Goal: Task Accomplishment & Management: Manage account settings

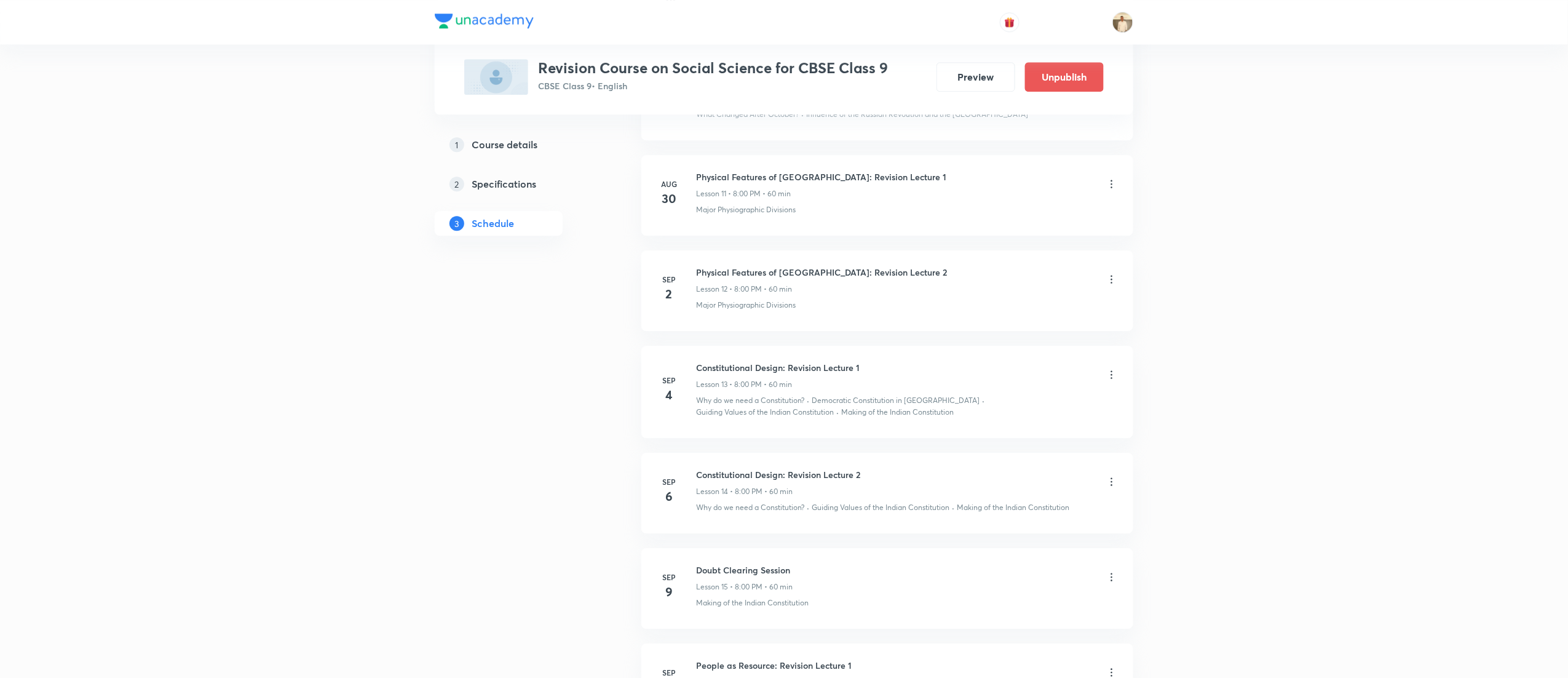
scroll to position [1622, 0]
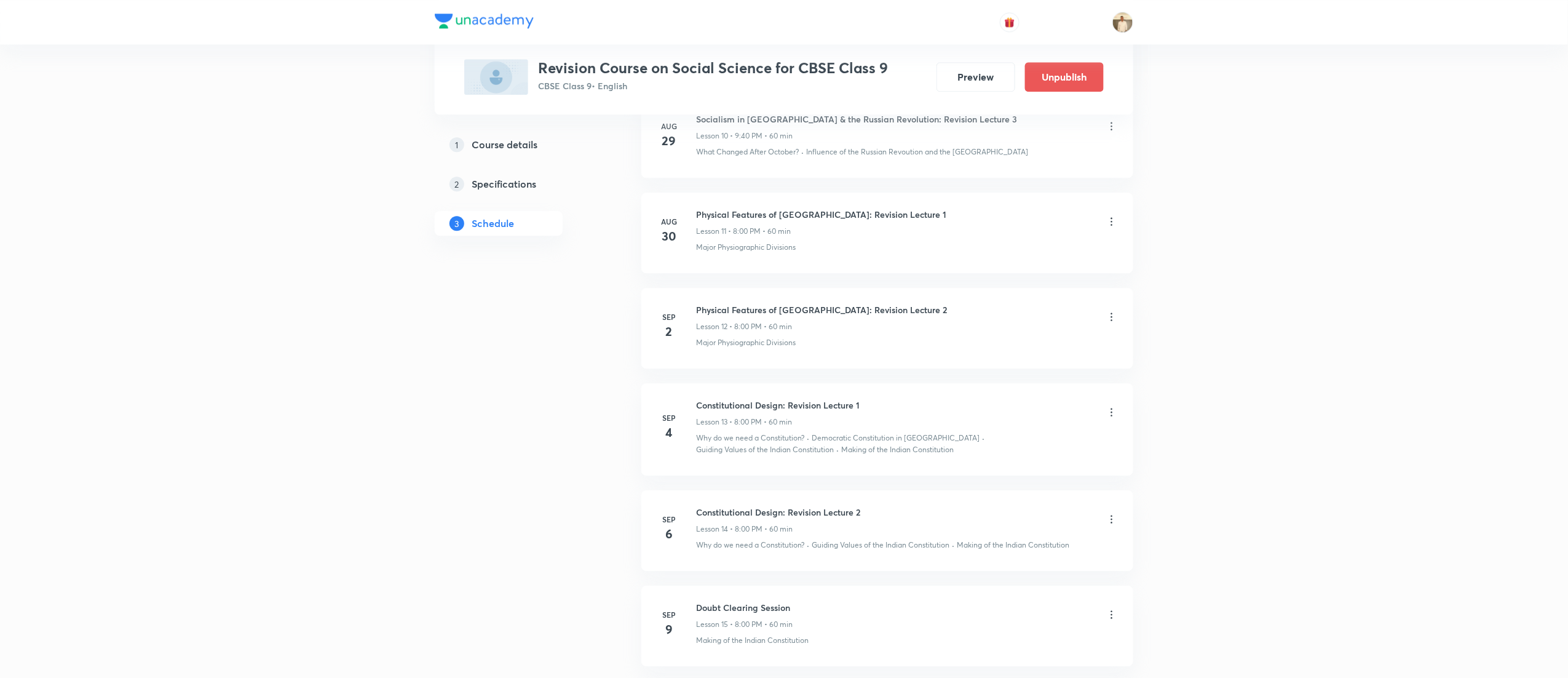
click at [737, 412] on h6 "Constitutional Design: Revision Lecture 1" at bounding box center [778, 405] width 163 height 13
copy h6 "Constitutional Design: Revision Lecture 1"
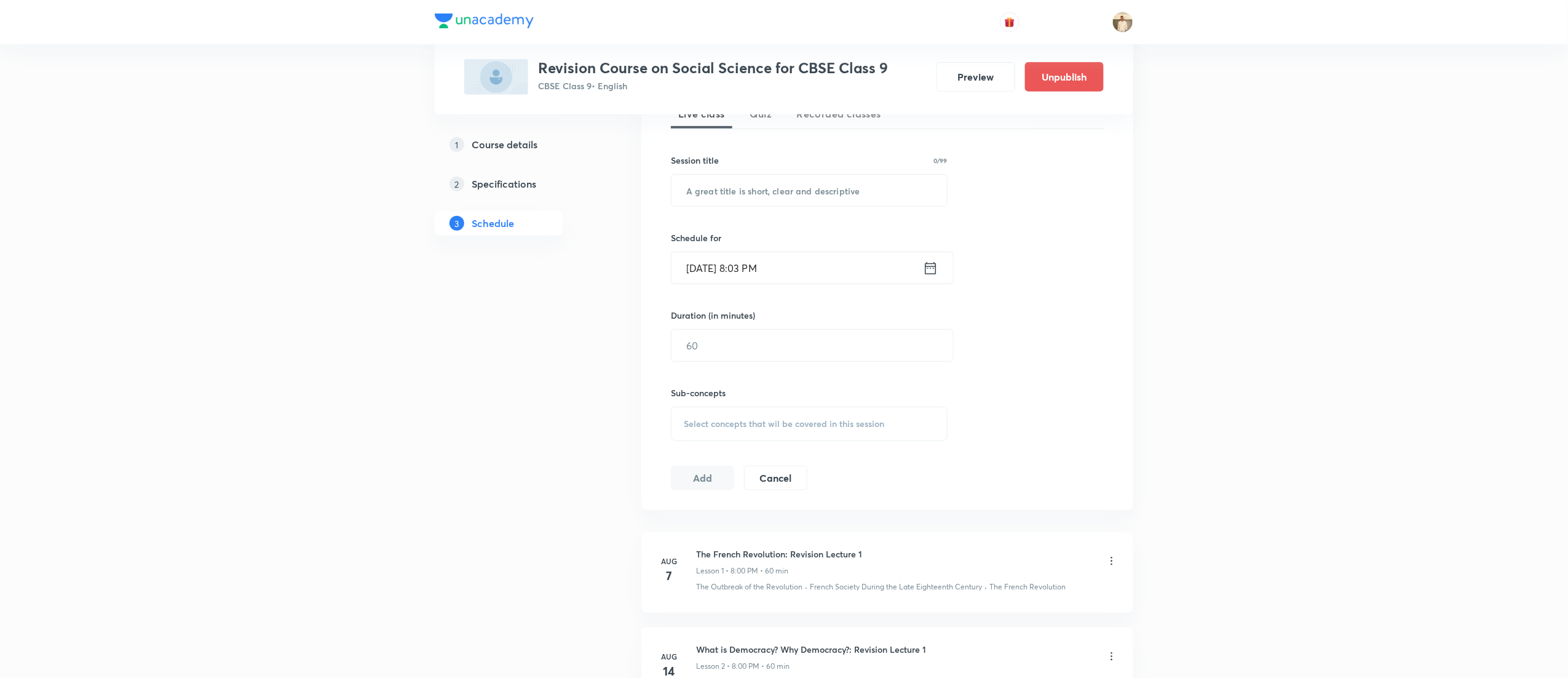
scroll to position [23, 0]
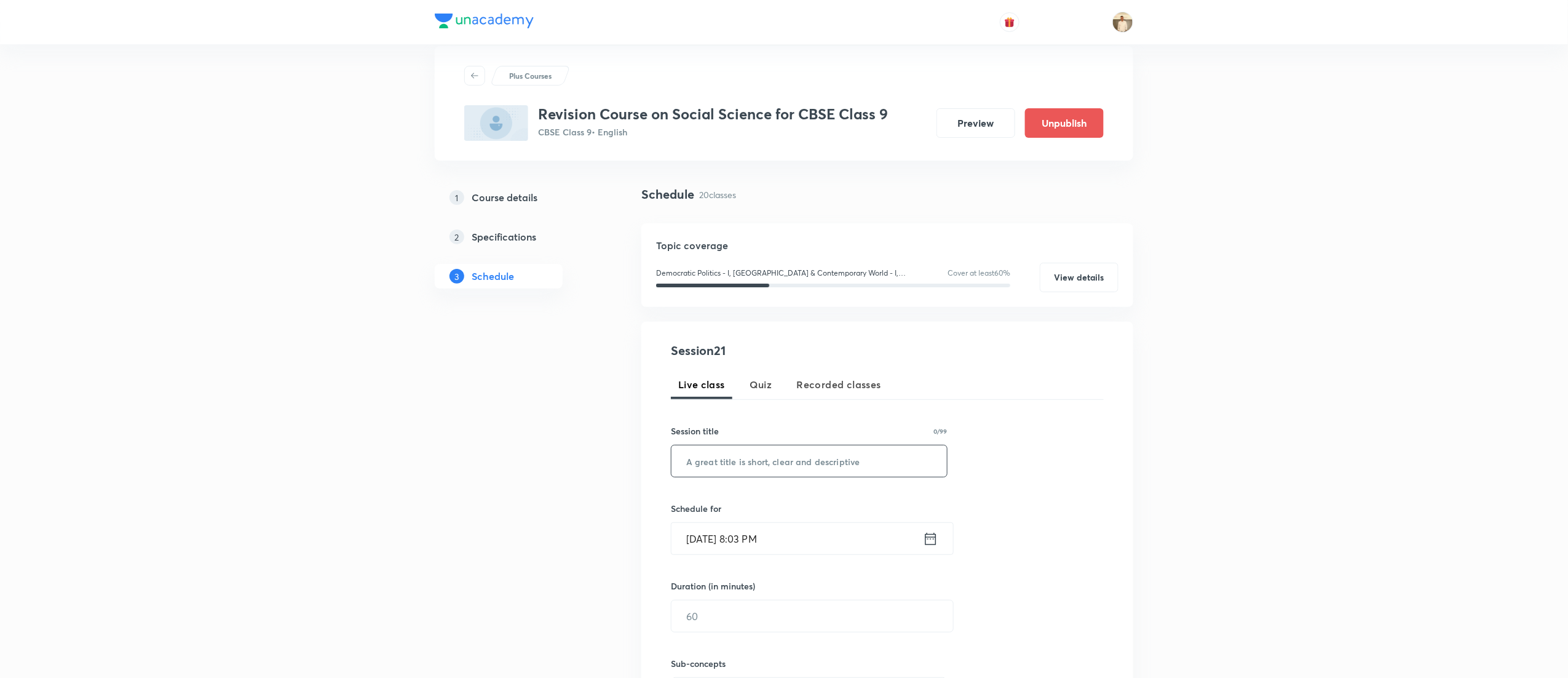
click at [727, 465] on input "text" at bounding box center [809, 461] width 275 height 32
paste input "Constitutional Design: Revision Lecture 1"
type input "Constitutional Design: Revision Lecture 1"
click at [695, 544] on input "Sep 4, 2025, 8:03 PM" at bounding box center [797, 539] width 251 height 32
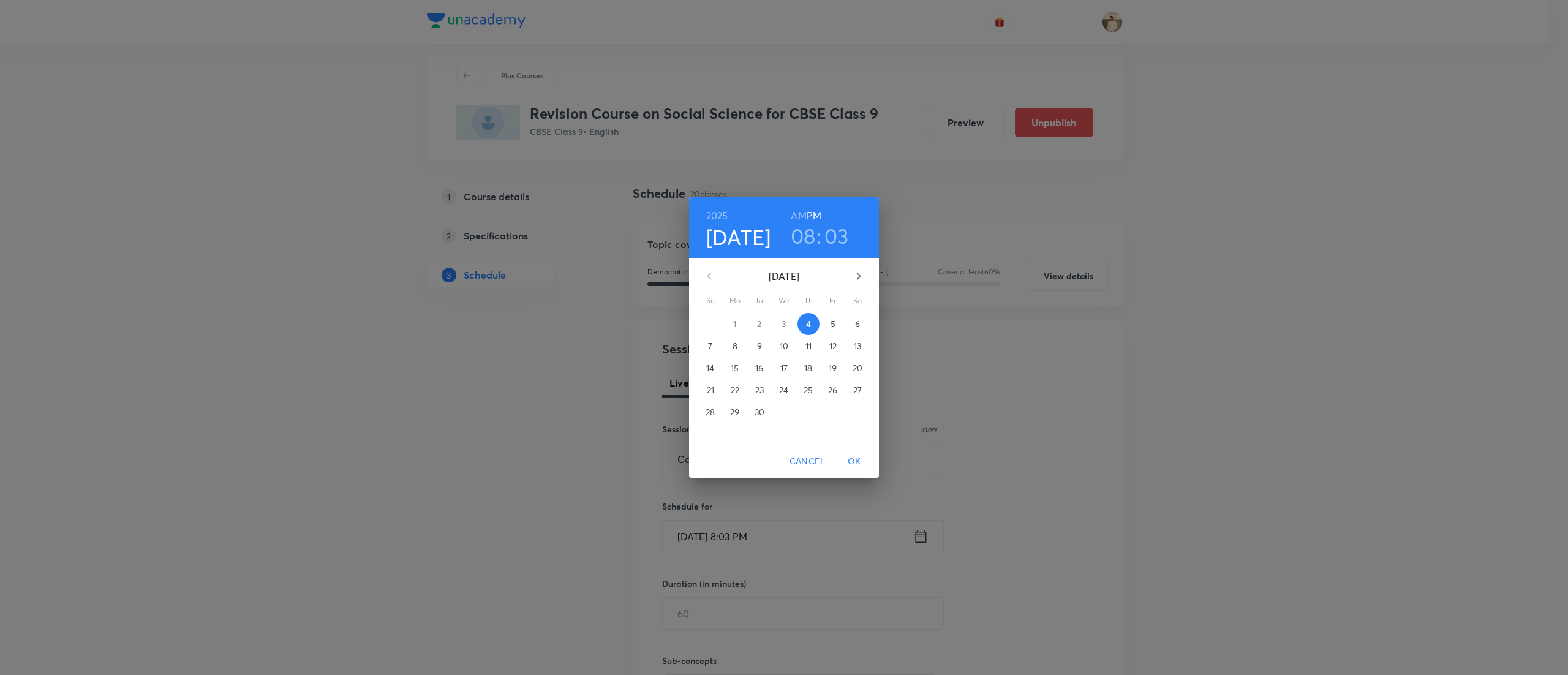
click at [711, 348] on p "7" at bounding box center [710, 346] width 4 height 12
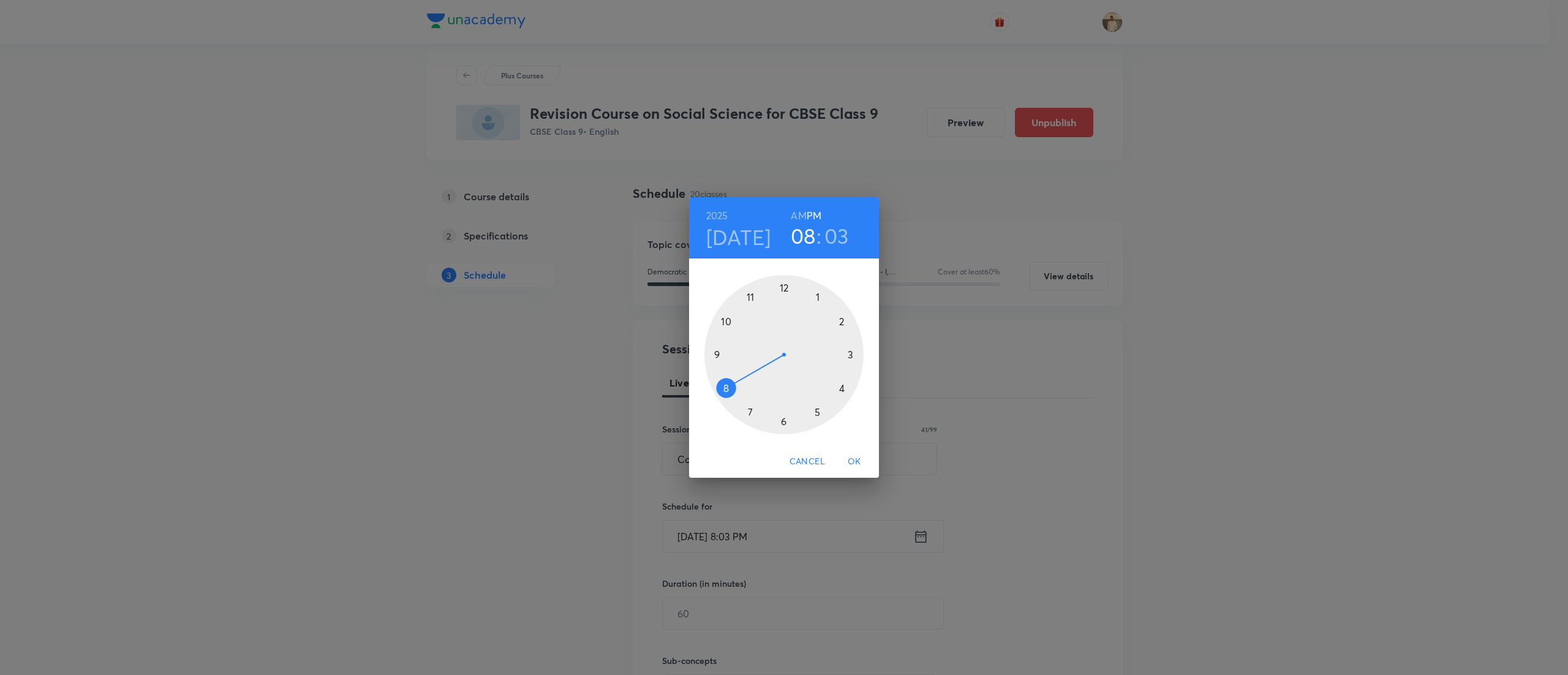
click at [836, 237] on h3 "03" at bounding box center [836, 235] width 25 height 26
click at [784, 291] on div at bounding box center [784, 355] width 159 height 159
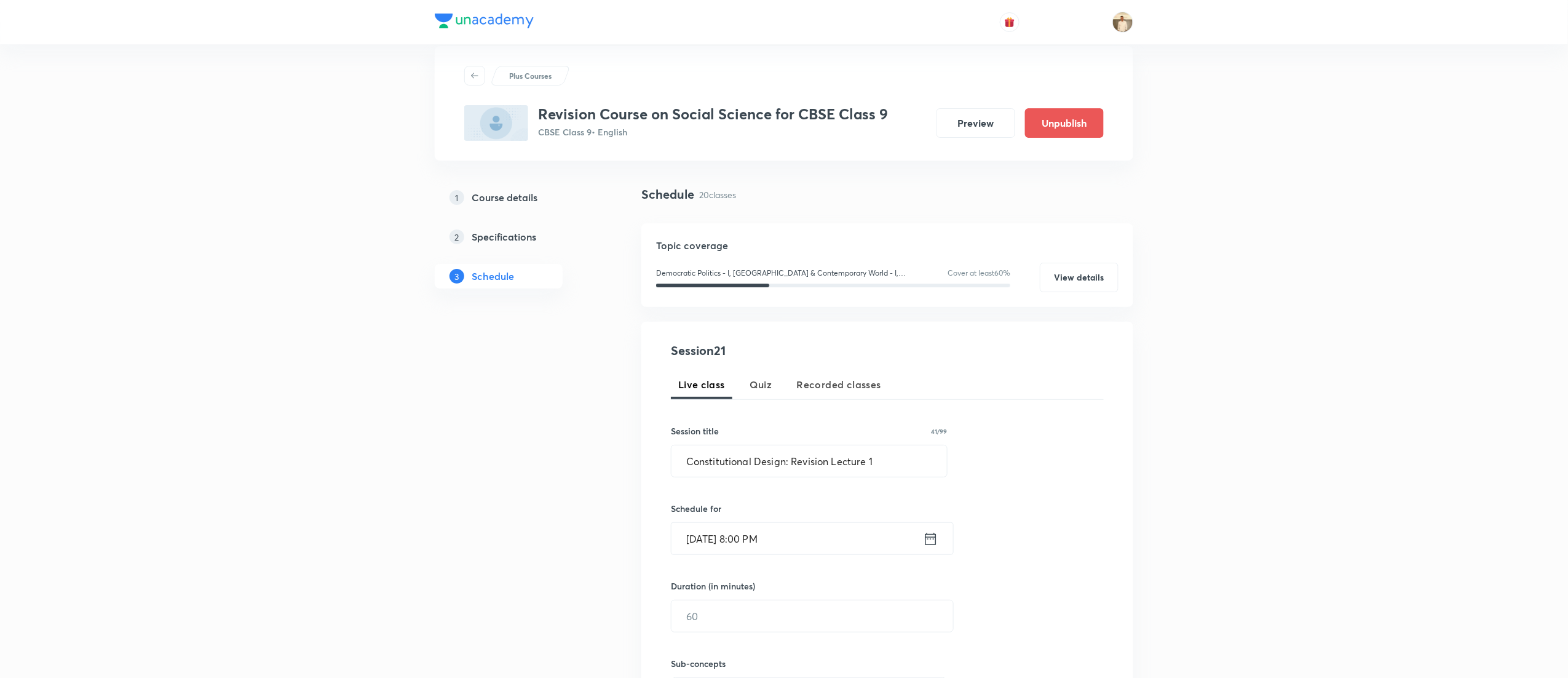
scroll to position [269, 0]
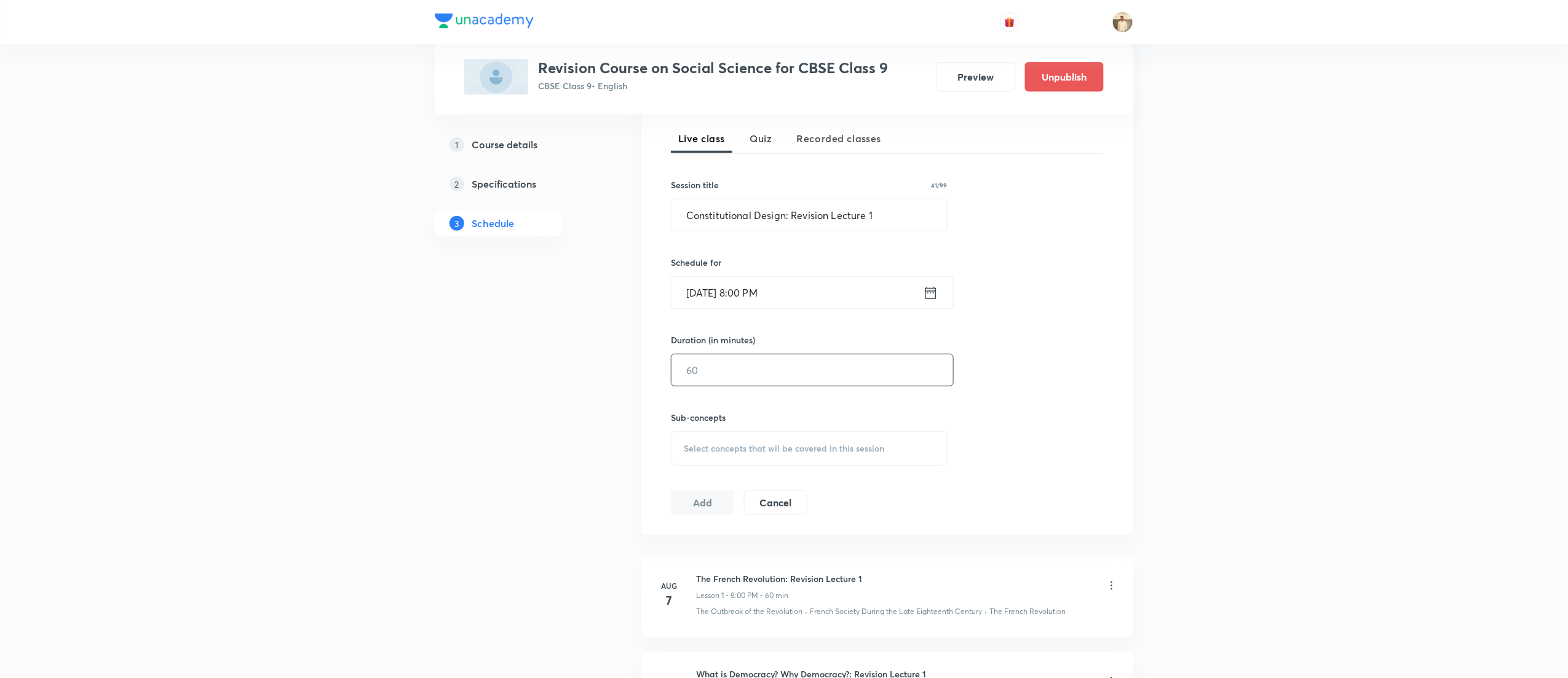
click at [726, 364] on input "text" at bounding box center [812, 370] width 282 height 32
type input "60"
click at [726, 462] on div "Select concepts that wil be covered in this session" at bounding box center [809, 449] width 277 height 34
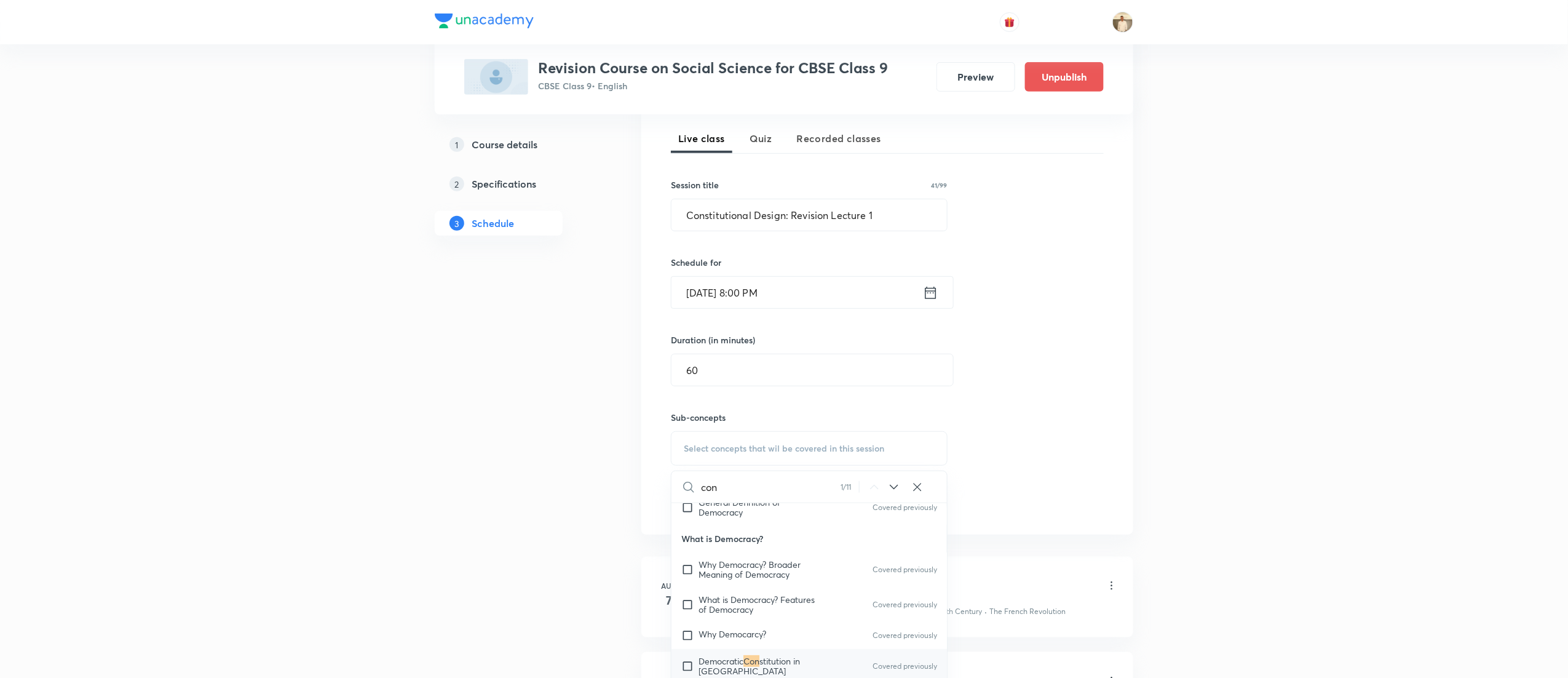
scroll to position [392, 0]
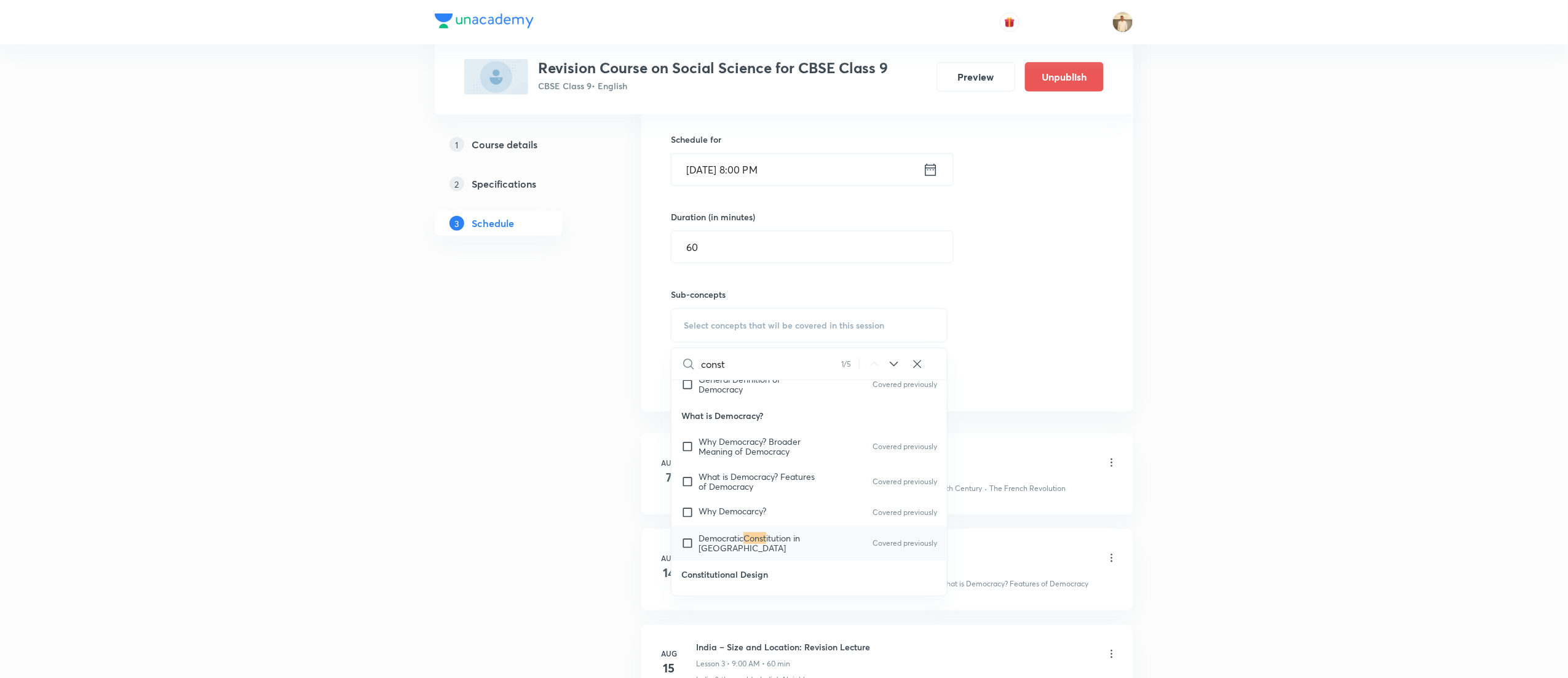
type input "const"
click at [761, 536] on mark "Const" at bounding box center [755, 538] width 23 height 11
checkbox input "true"
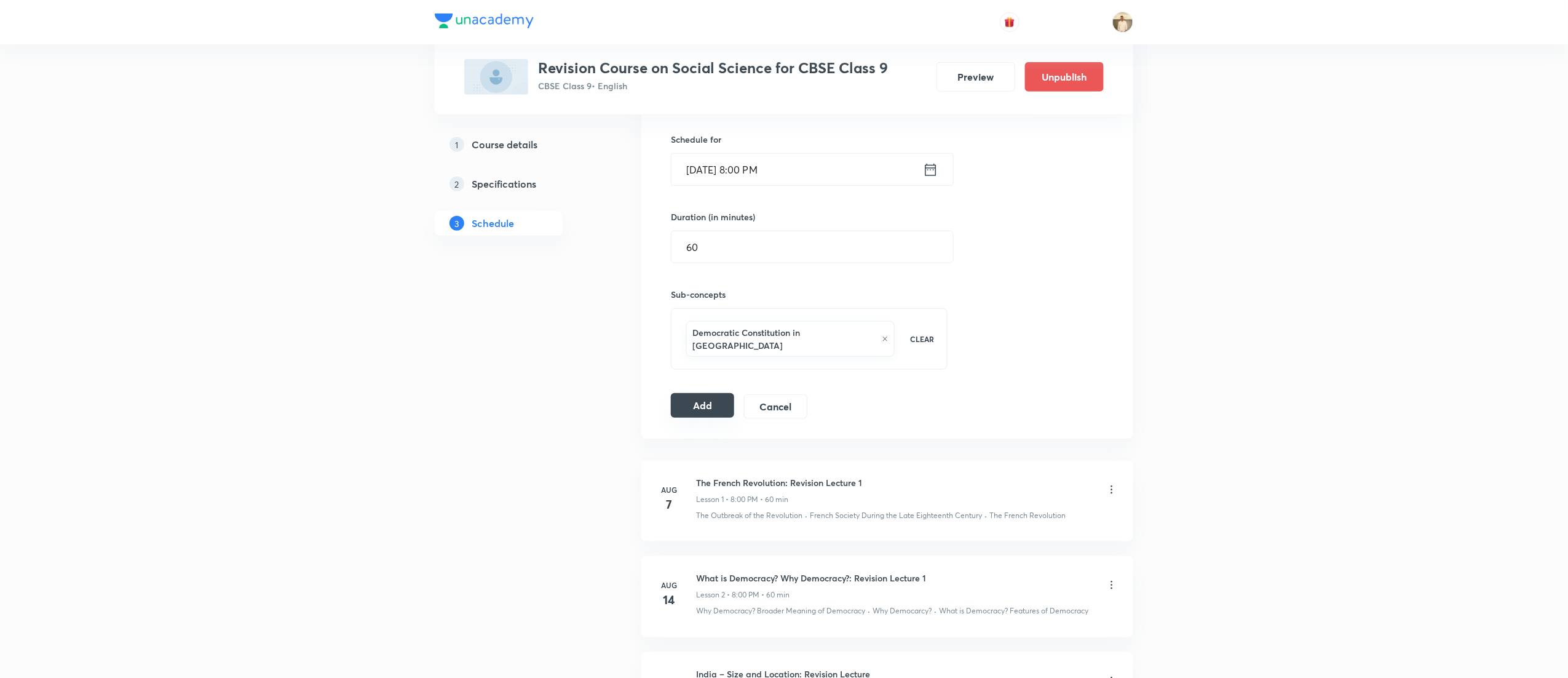
click at [685, 400] on button "Add" at bounding box center [702, 405] width 63 height 25
click at [695, 395] on button "Add" at bounding box center [702, 405] width 63 height 25
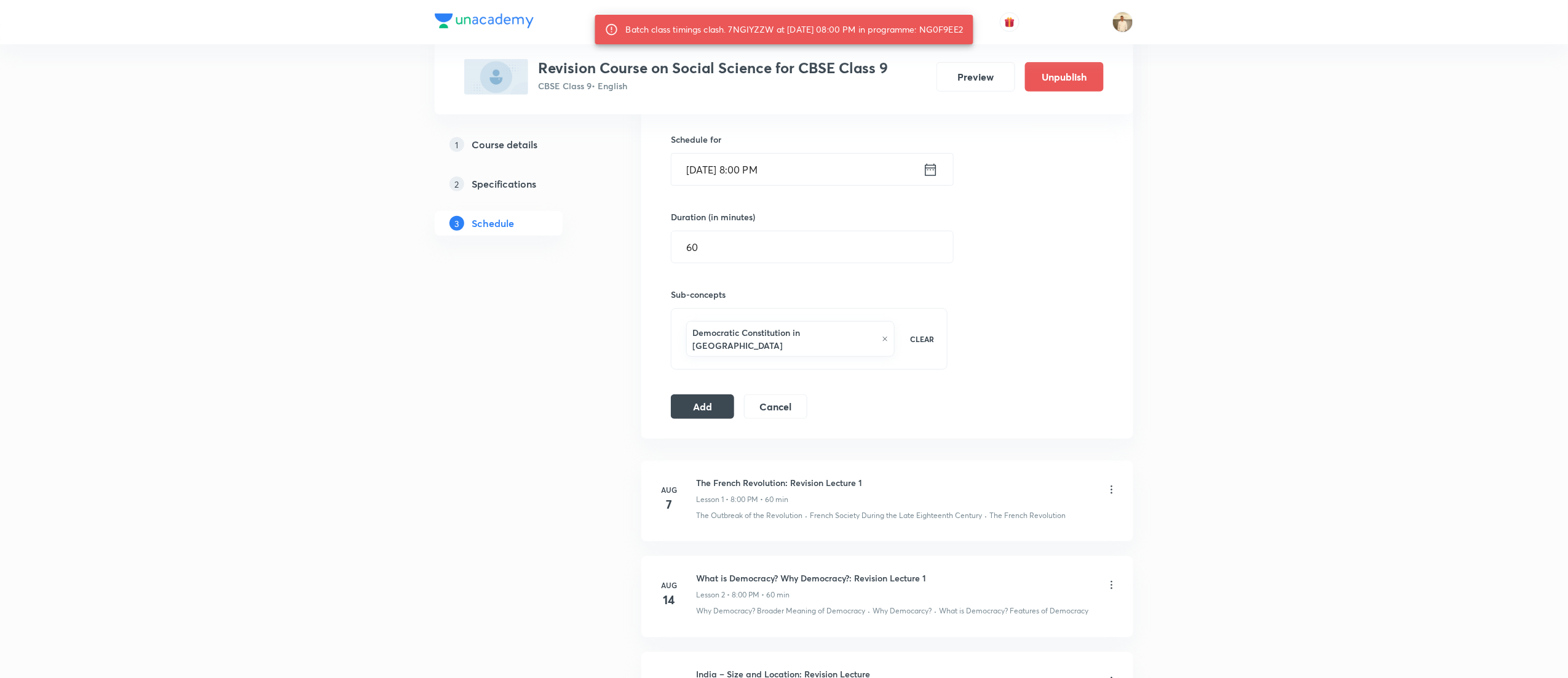
scroll to position [269, 0]
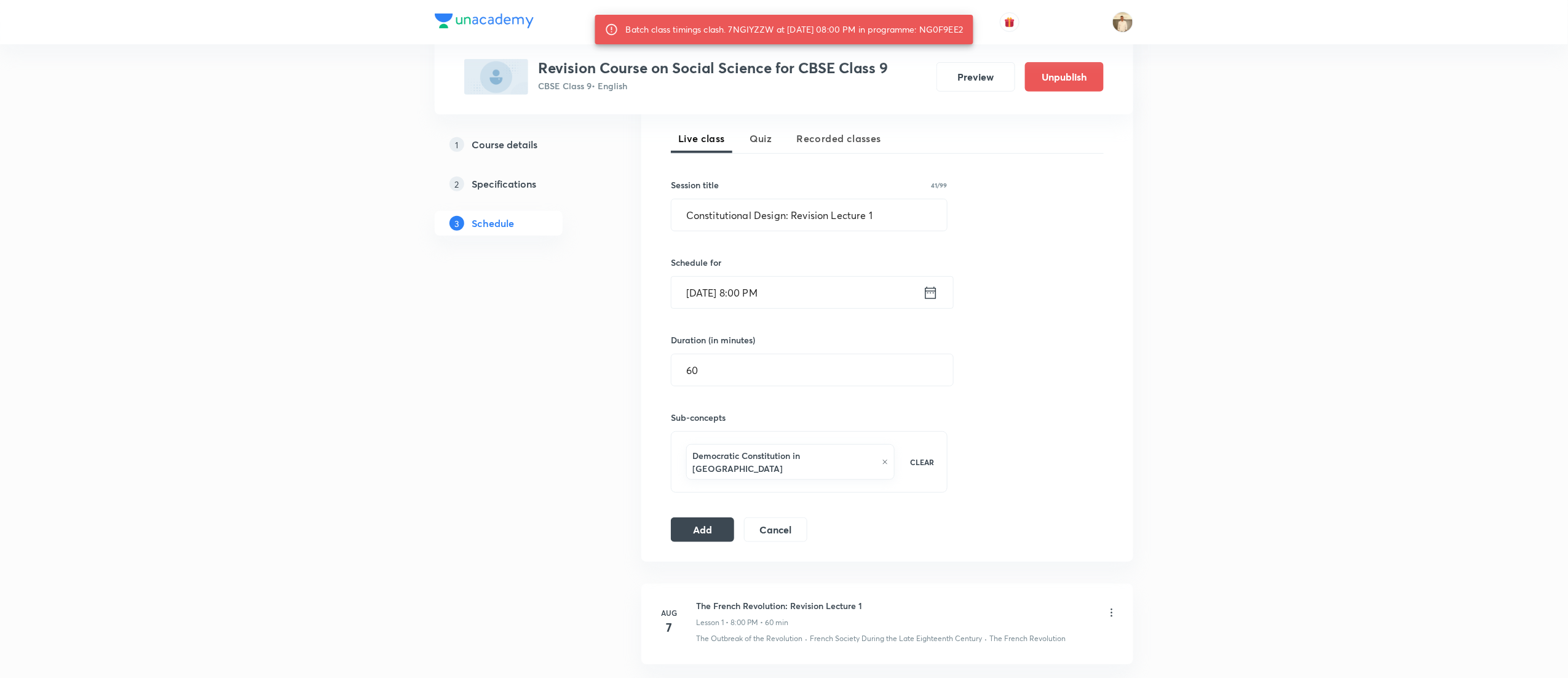
click at [742, 298] on input "Sep 7, 2025, 8:00 PM" at bounding box center [797, 293] width 251 height 32
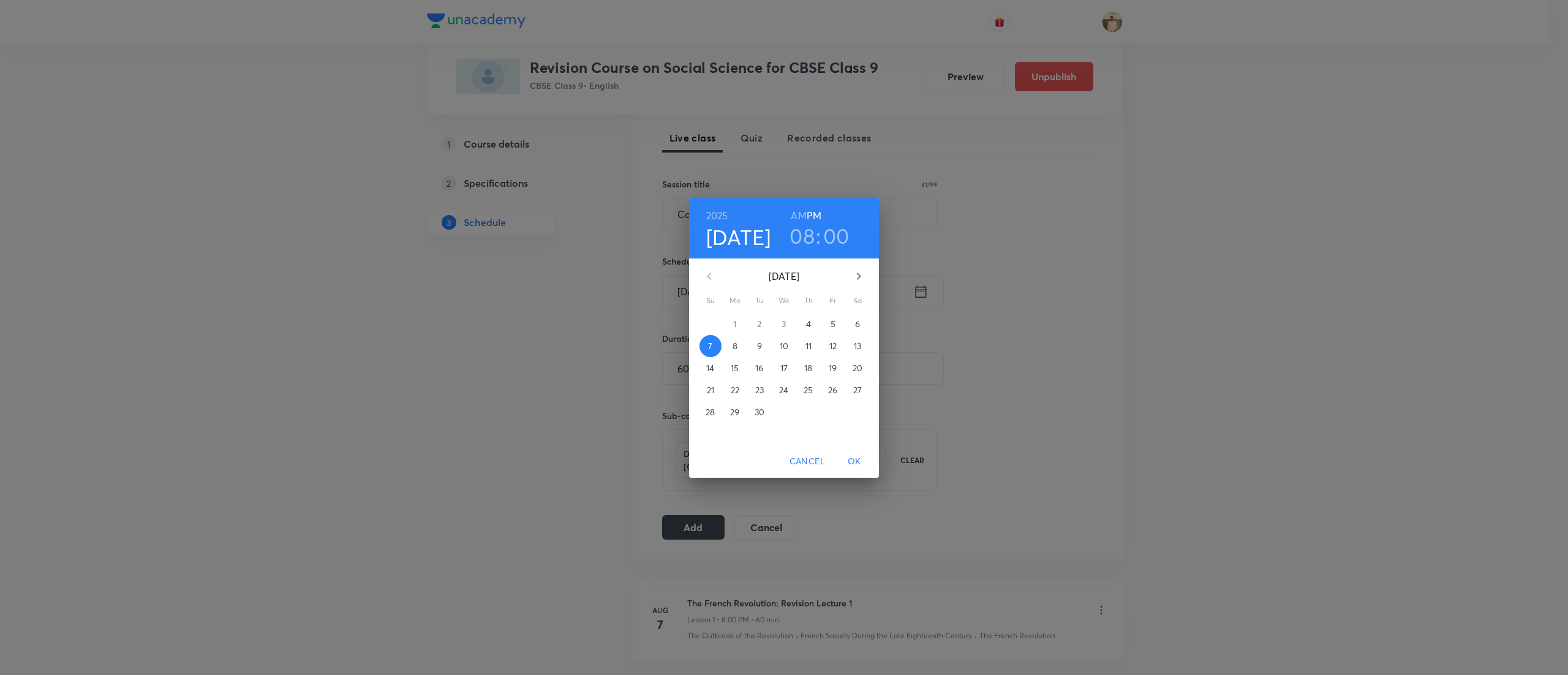
click at [799, 237] on h3 "08" at bounding box center [802, 235] width 25 height 26
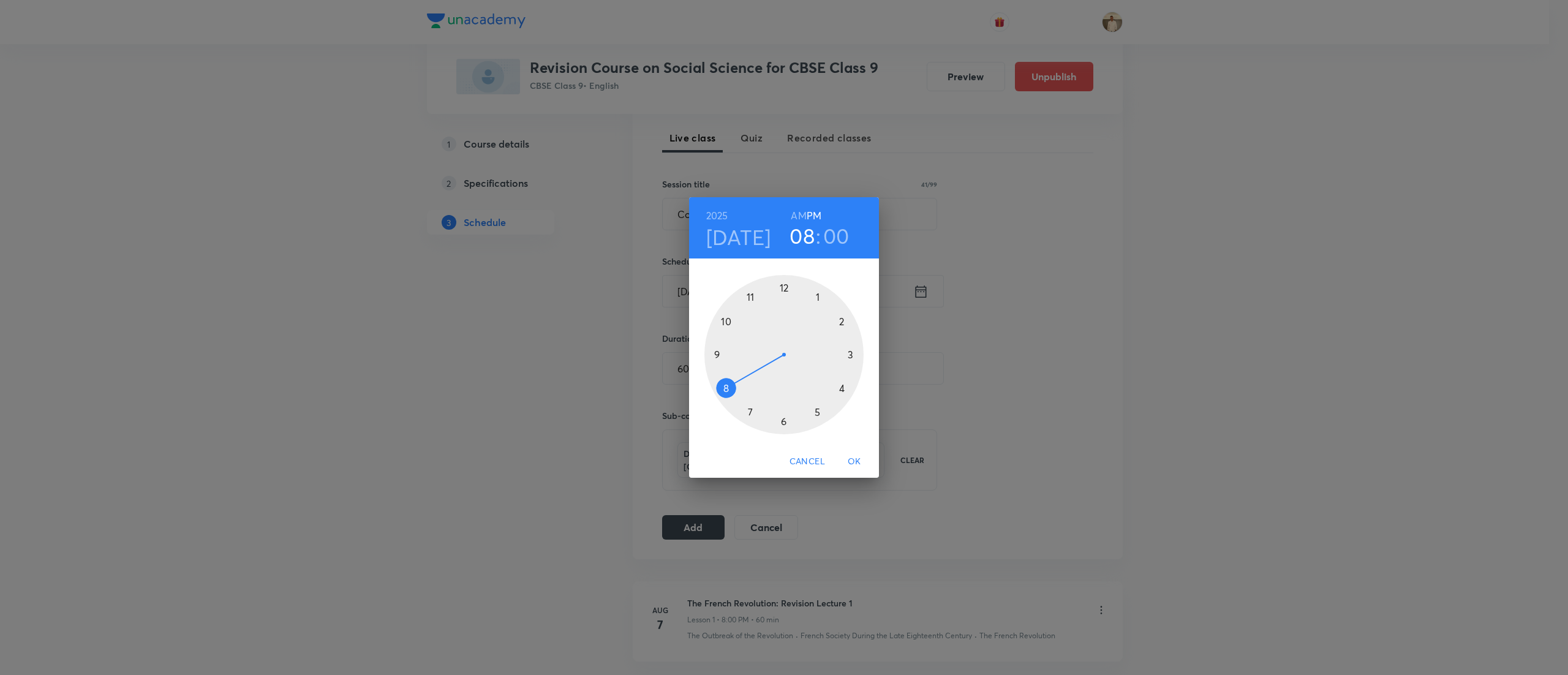
click at [783, 288] on div at bounding box center [784, 355] width 159 height 159
click at [781, 421] on div at bounding box center [784, 355] width 159 height 159
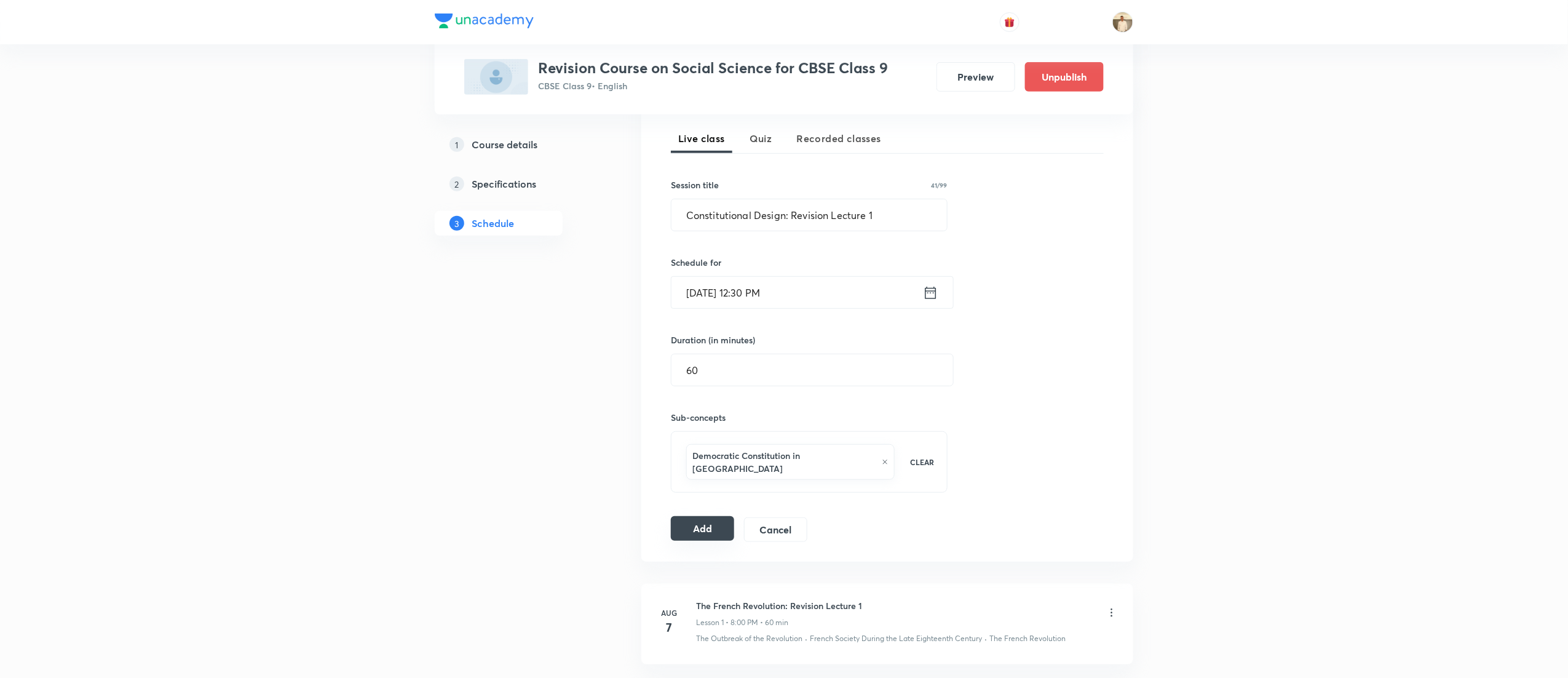
click at [712, 516] on button "Add" at bounding box center [702, 528] width 63 height 25
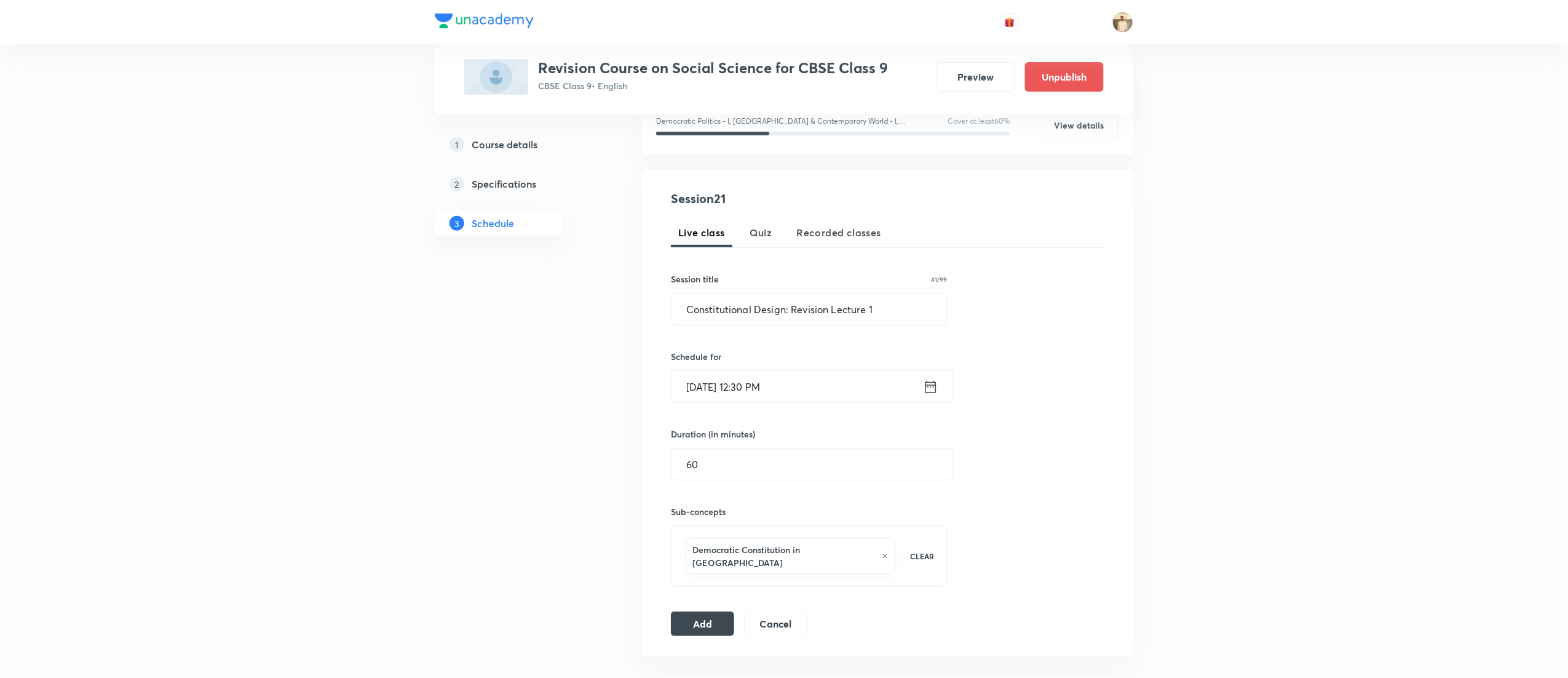
scroll to position [136, 0]
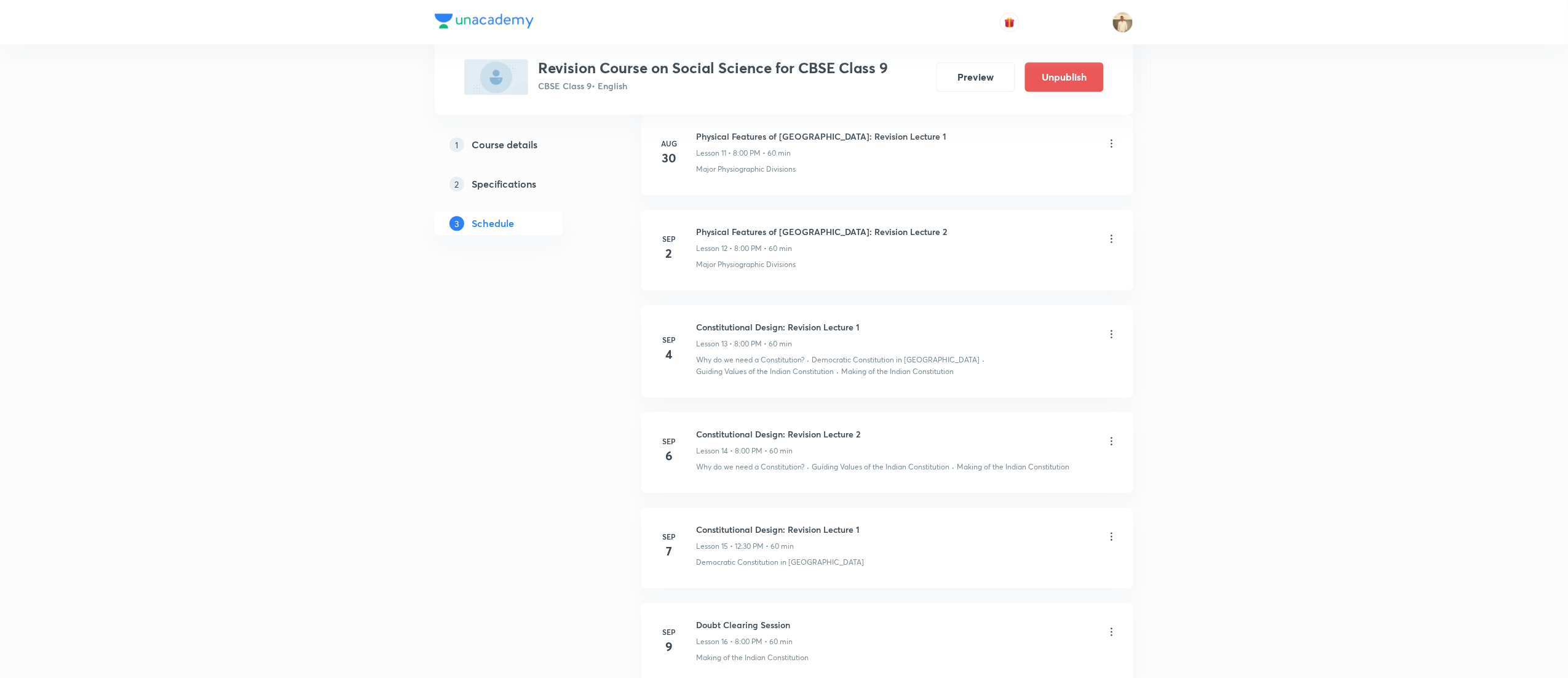
scroll to position [1736, 0]
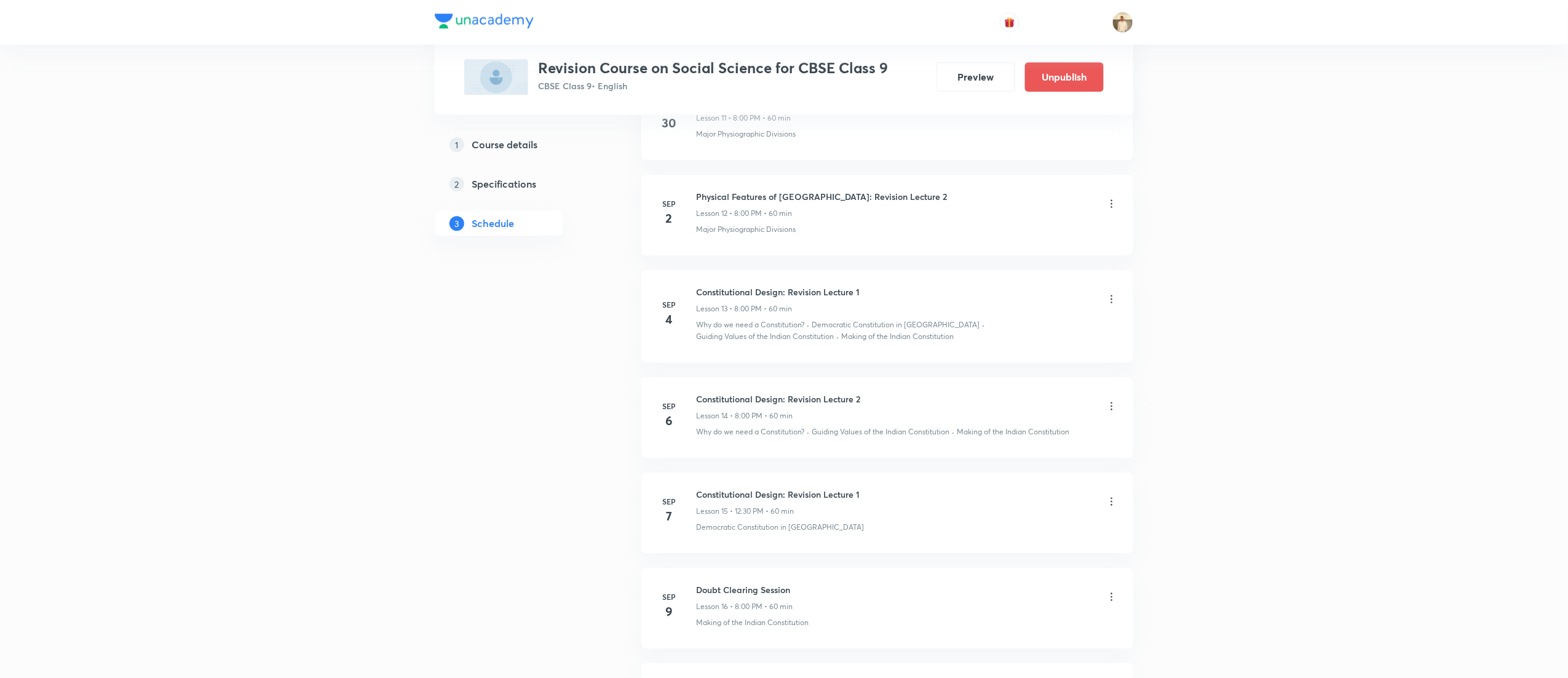
click at [1110, 305] on icon at bounding box center [1111, 298] width 12 height 12
click at [1037, 359] on li "Delete" at bounding box center [1043, 360] width 135 height 23
click at [928, 654] on button "Delete" at bounding box center [961, 652] width 108 height 30
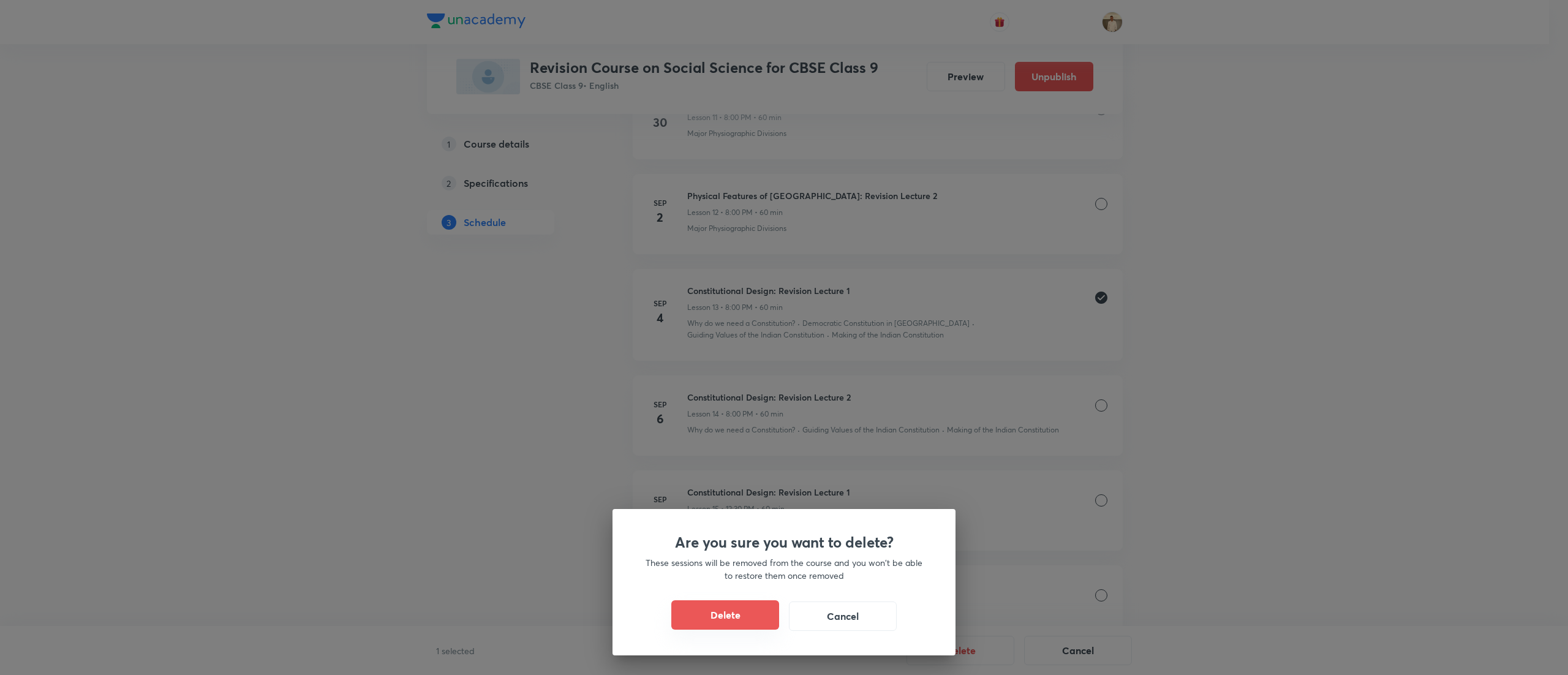
click at [710, 615] on button "Delete" at bounding box center [725, 615] width 108 height 30
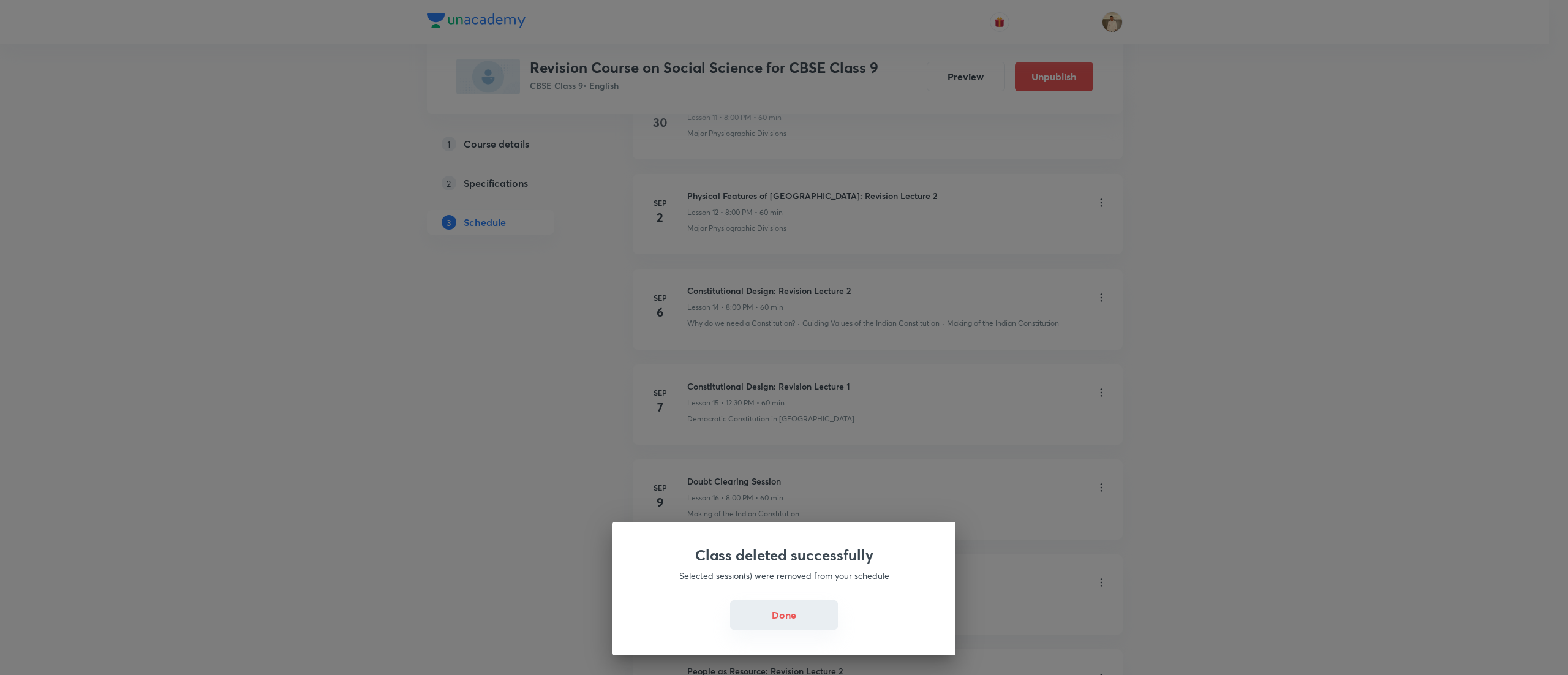
click at [787, 611] on button "Done" at bounding box center [783, 615] width 108 height 30
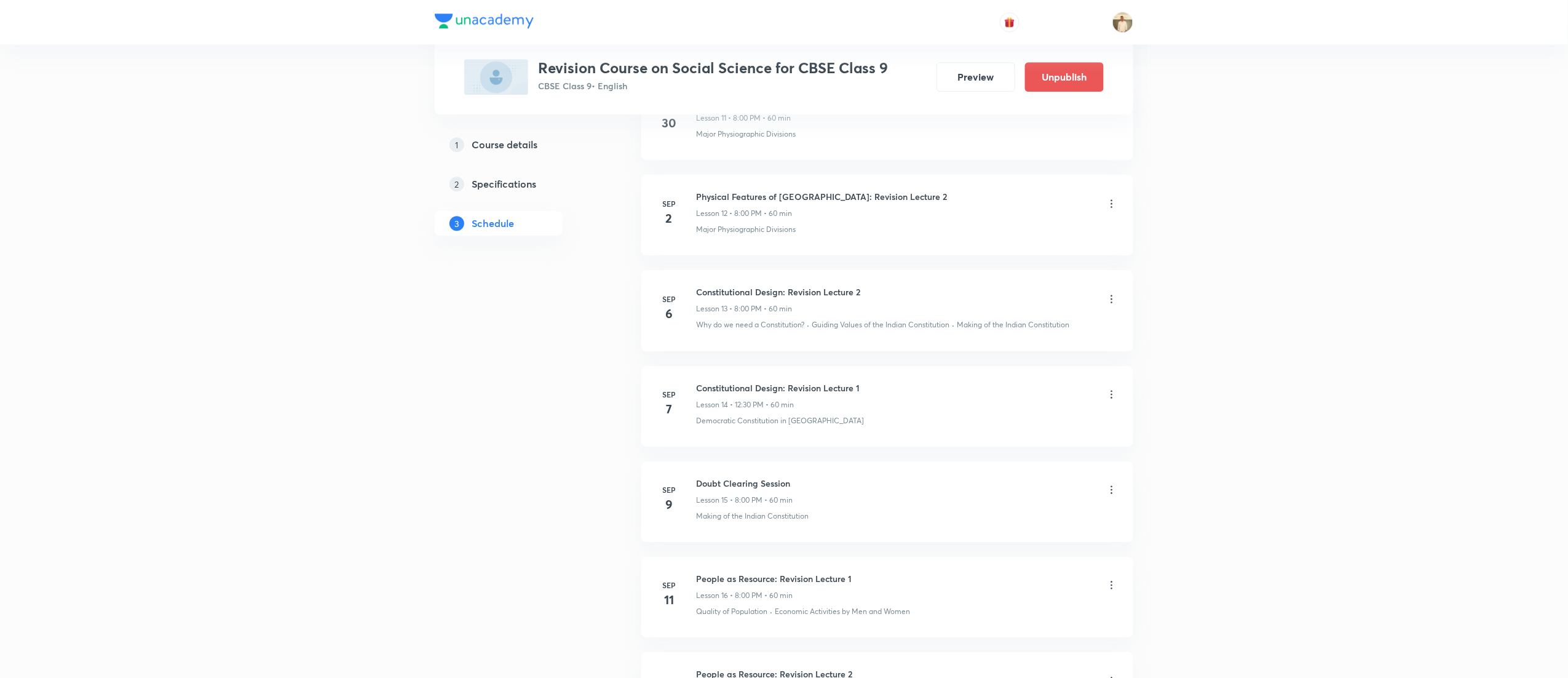
click at [1110, 303] on icon at bounding box center [1111, 298] width 12 height 12
click at [1048, 331] on li "Edit" at bounding box center [1043, 337] width 135 height 23
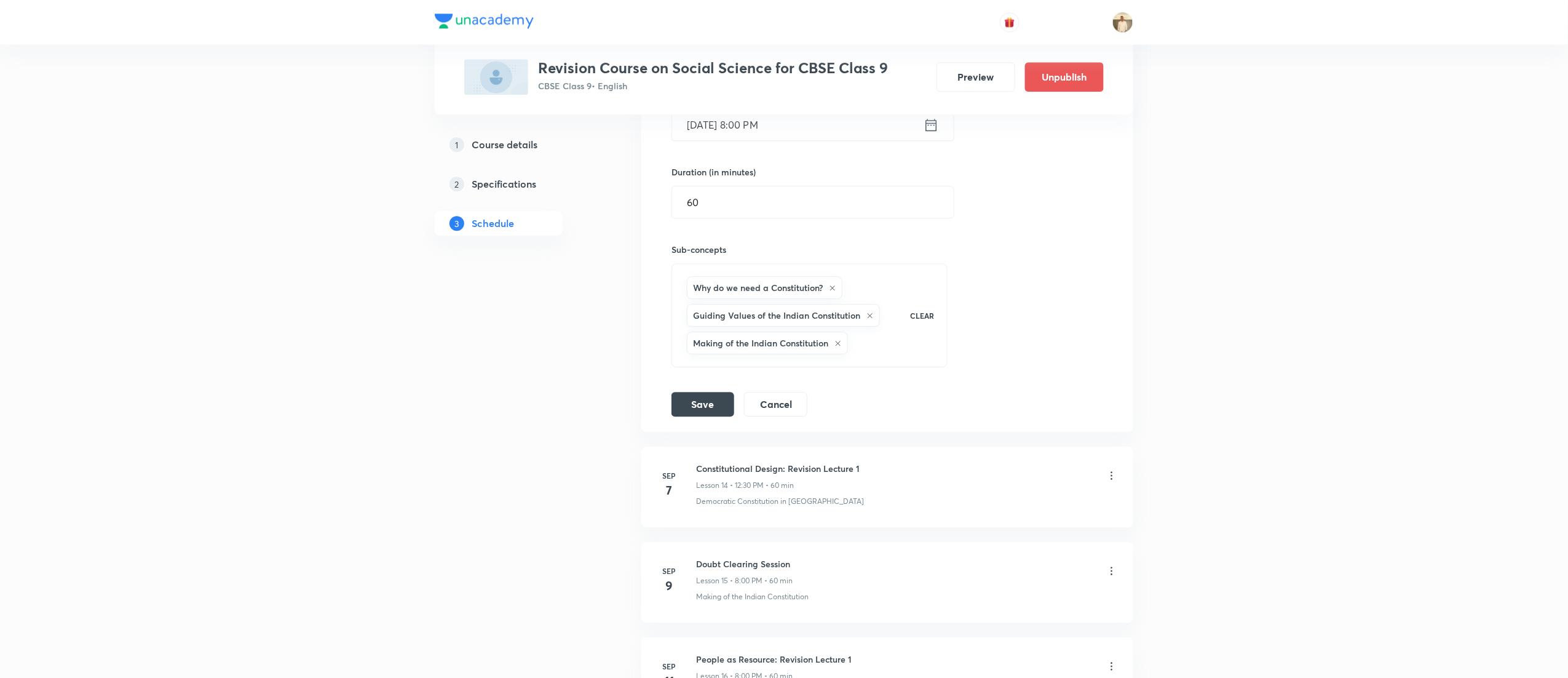
scroll to position [1490, 0]
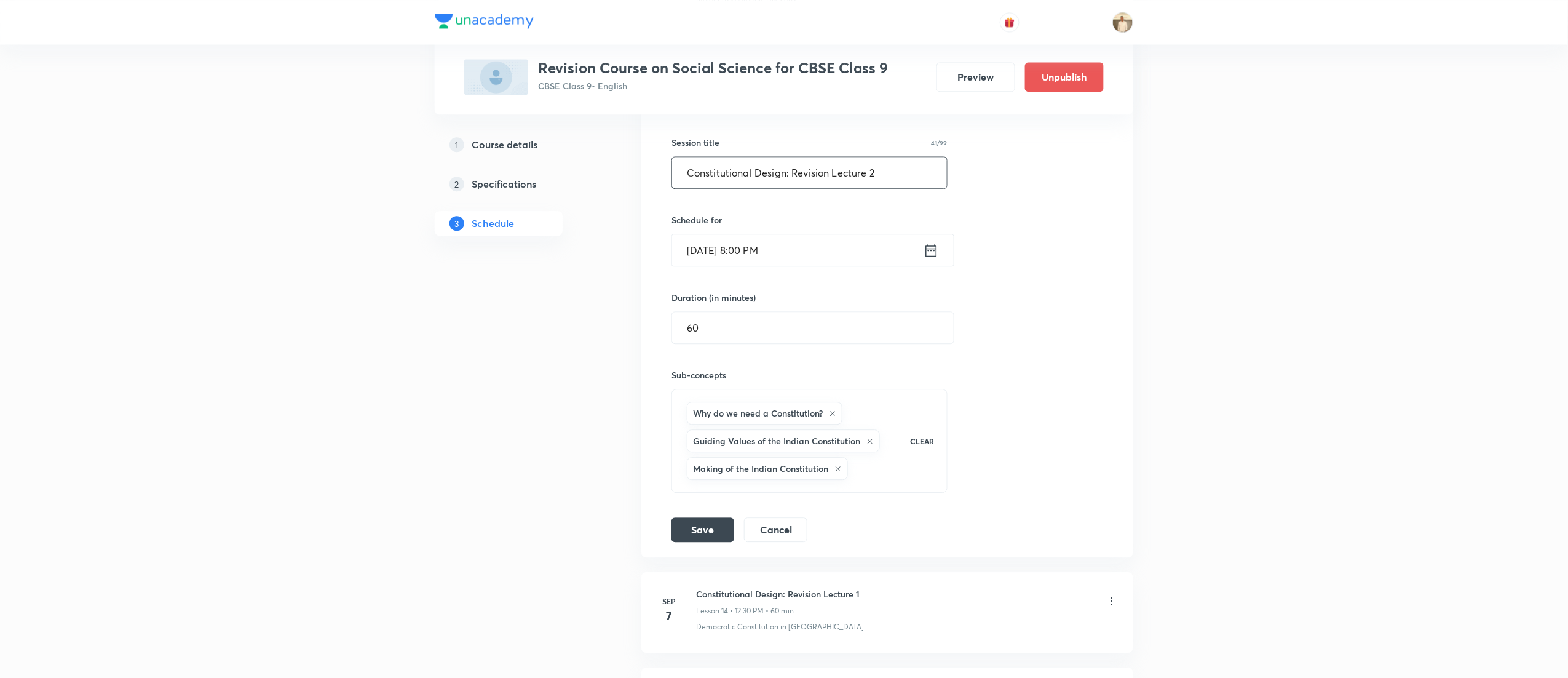
click at [906, 183] on input "Constitutional Design: Revision Lecture 2" at bounding box center [809, 173] width 275 height 32
type input "Constitutional Design: Revision Lecture 1"
click at [702, 531] on button "Save" at bounding box center [702, 528] width 63 height 25
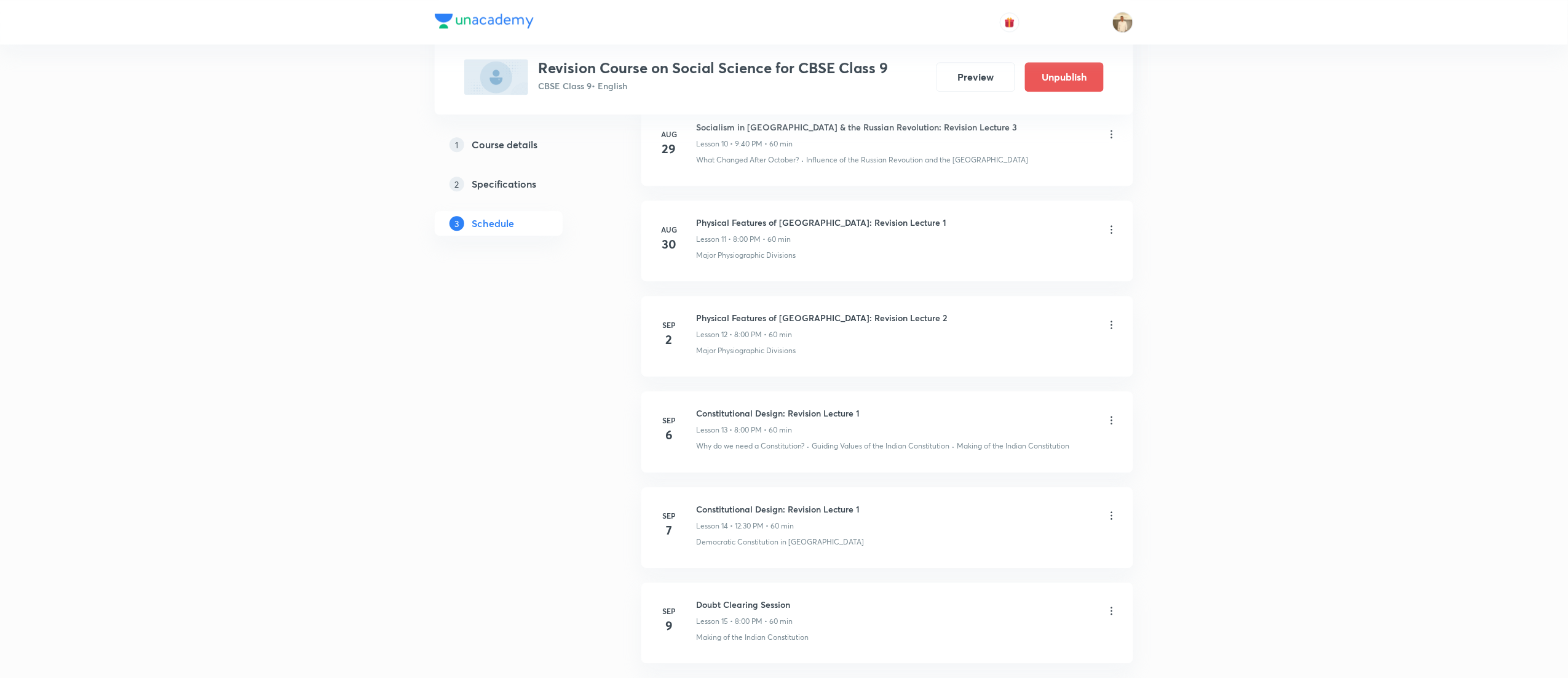
scroll to position [1736, 0]
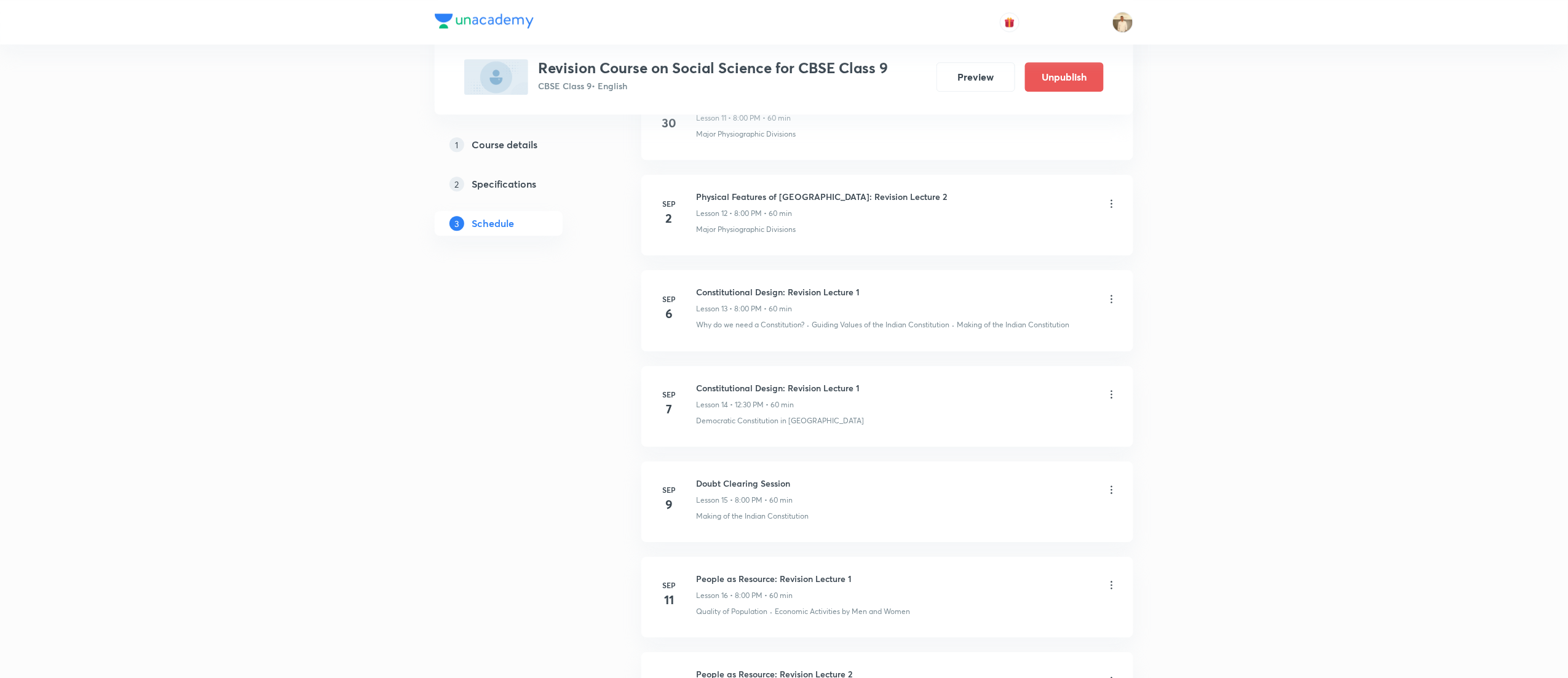
click at [1108, 400] on icon at bounding box center [1111, 394] width 12 height 12
click at [1015, 431] on li "Edit" at bounding box center [1043, 433] width 135 height 23
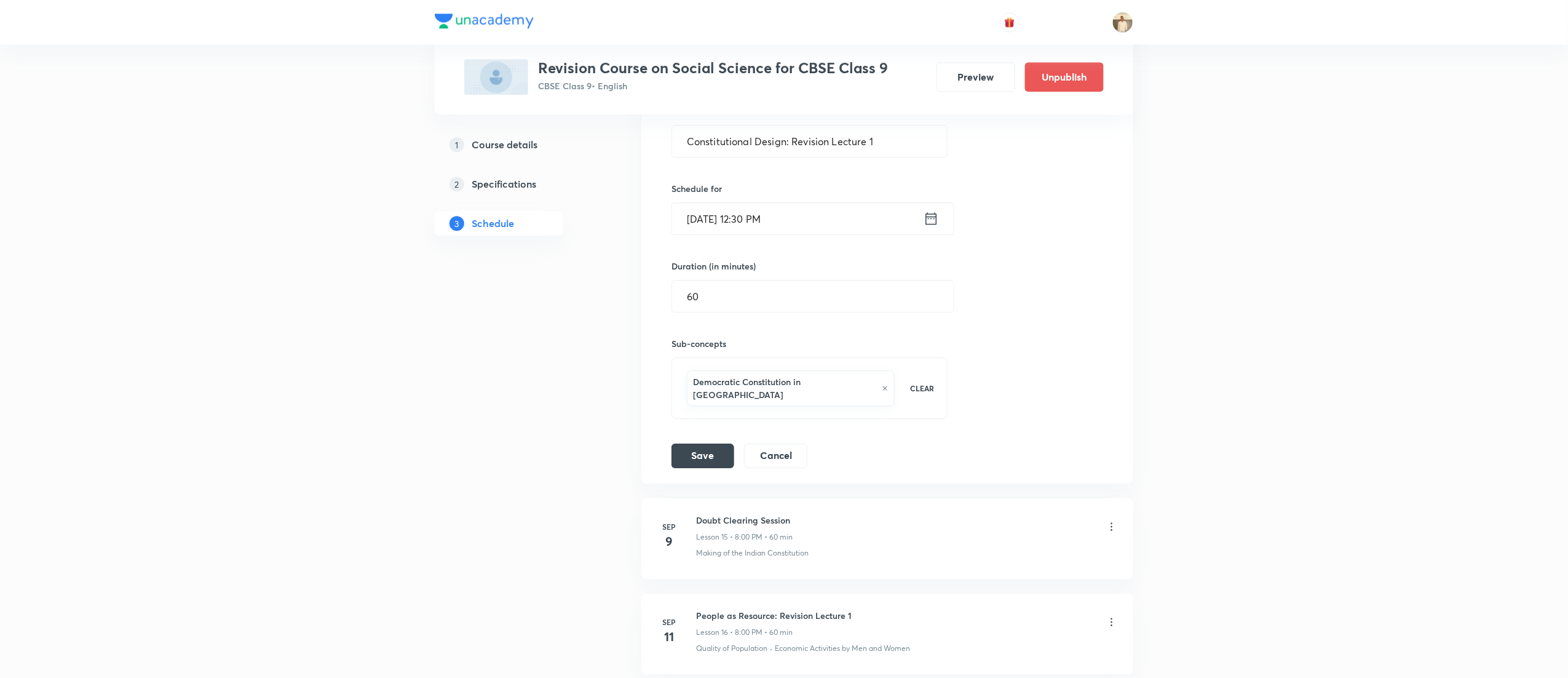
scroll to position [1490, 0]
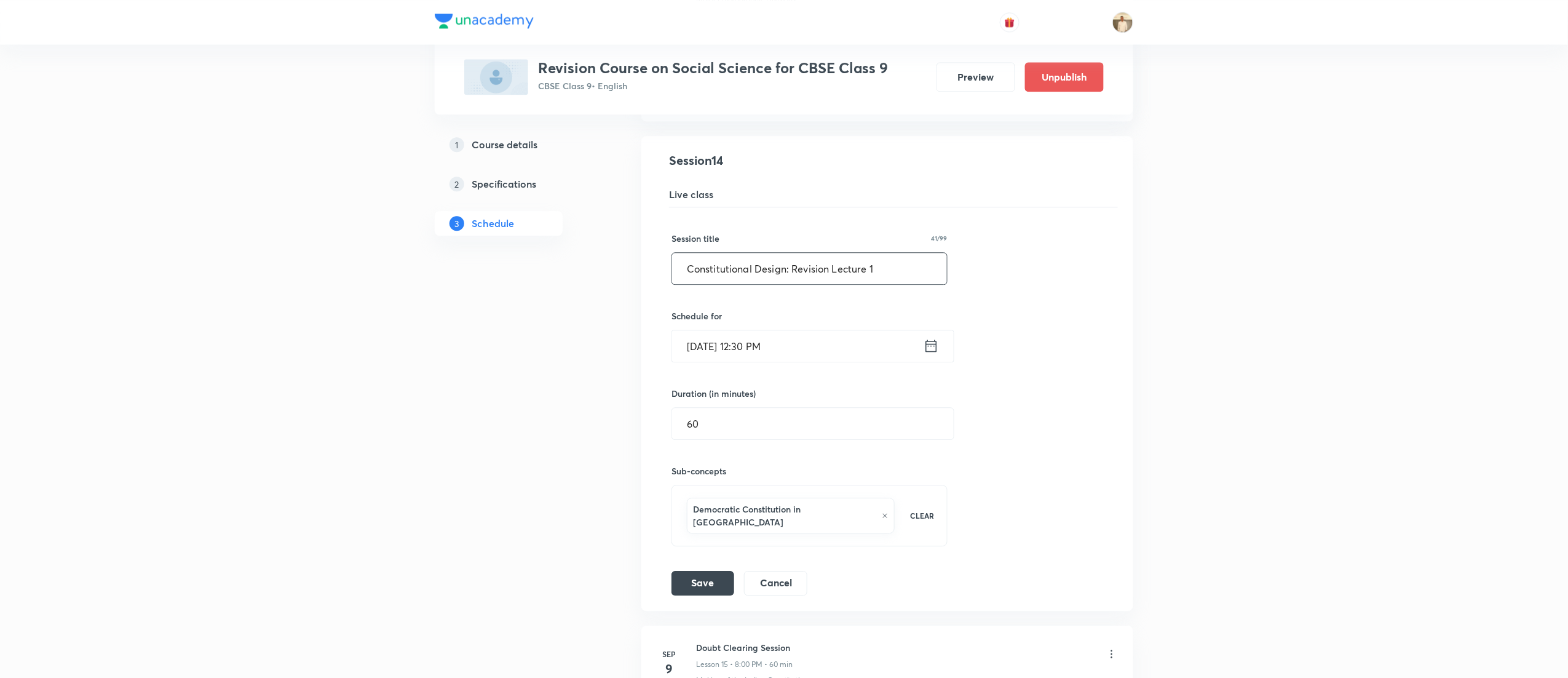
click at [911, 272] on input "Constitutional Design: Revision Lecture 1" at bounding box center [809, 269] width 275 height 32
type input "Constitutional Design: Revision Lecture 2"
click at [714, 575] on button "Save" at bounding box center [702, 582] width 63 height 25
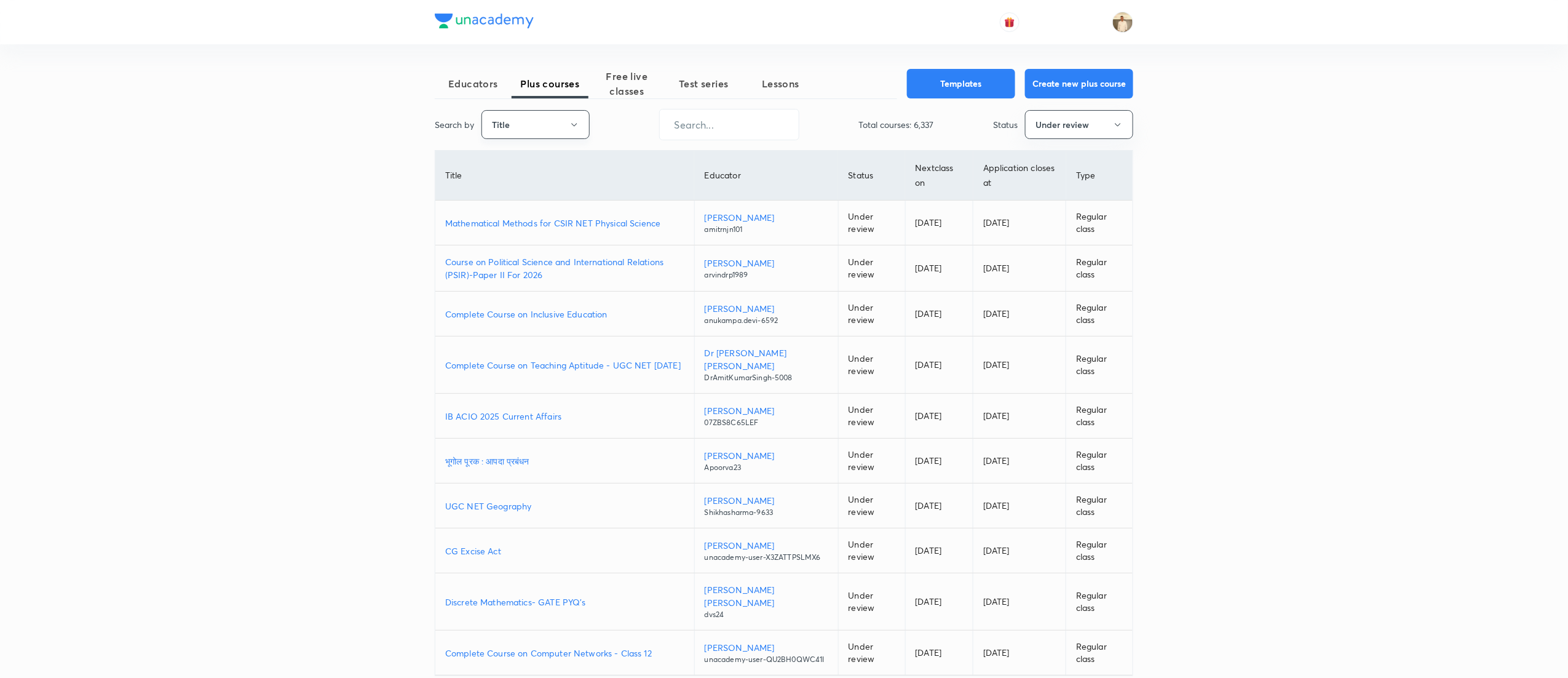
click at [557, 124] on button "Title" at bounding box center [535, 125] width 108 height 29
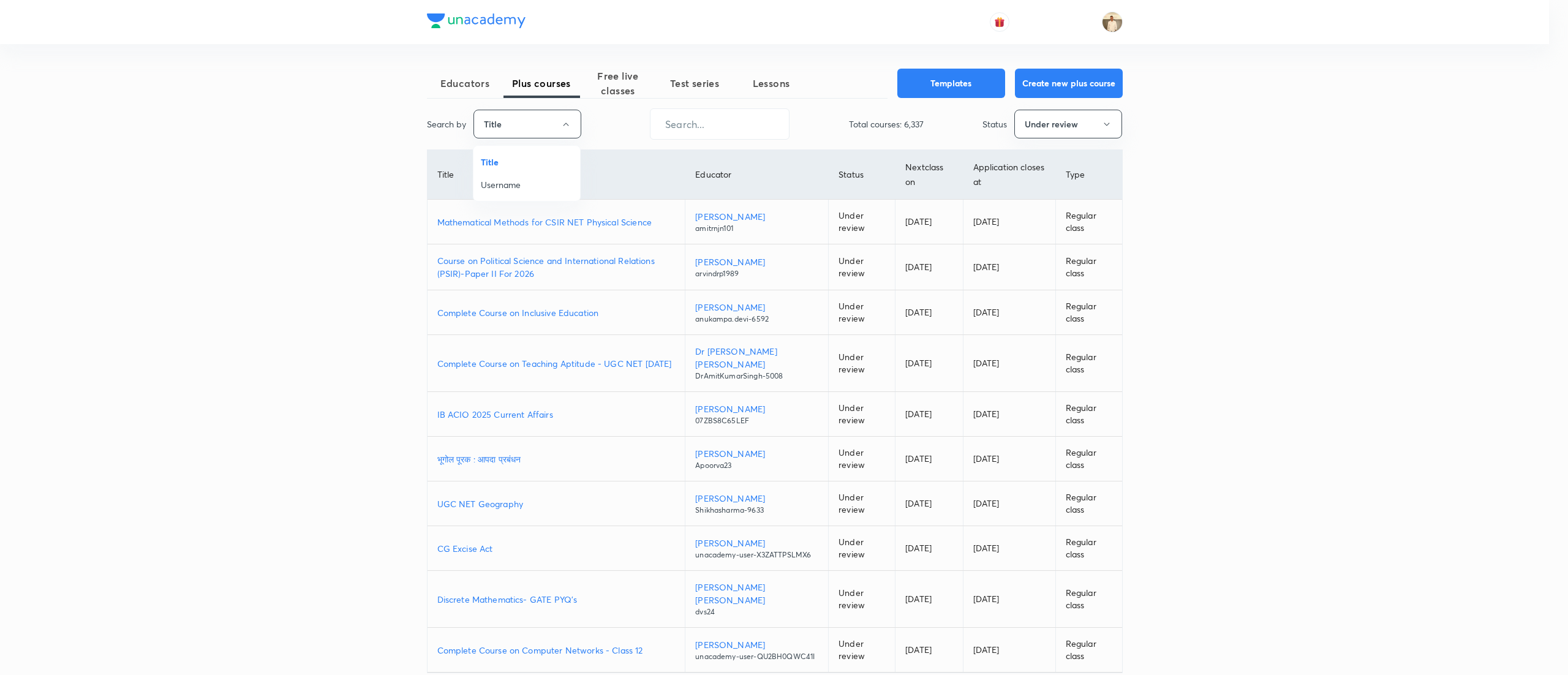
drag, startPoint x: 525, startPoint y: 184, endPoint x: 525, endPoint y: 176, distance: 8.0
click at [525, 184] on span "Username" at bounding box center [527, 185] width 92 height 13
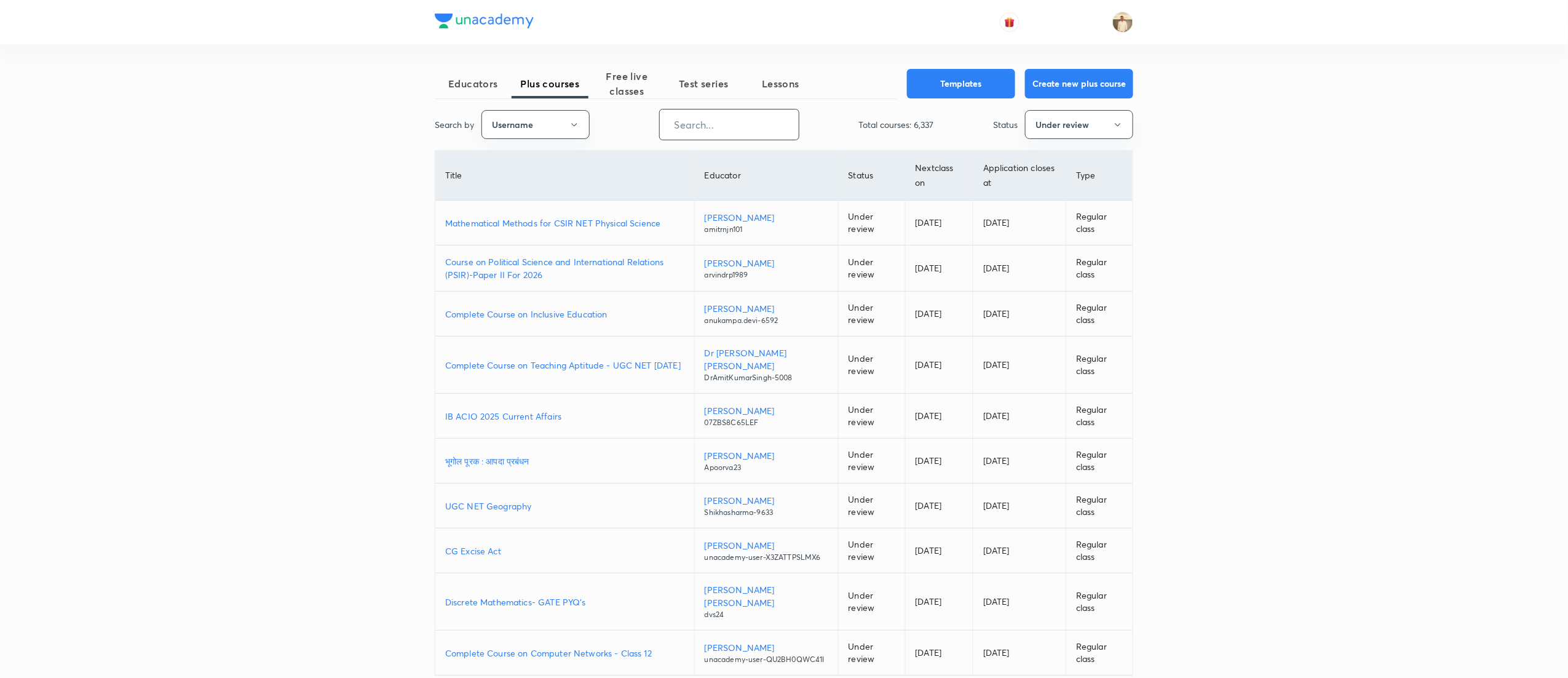
click at [727, 127] on input "text" at bounding box center [729, 125] width 139 height 32
paste input "arimachaturvedi"
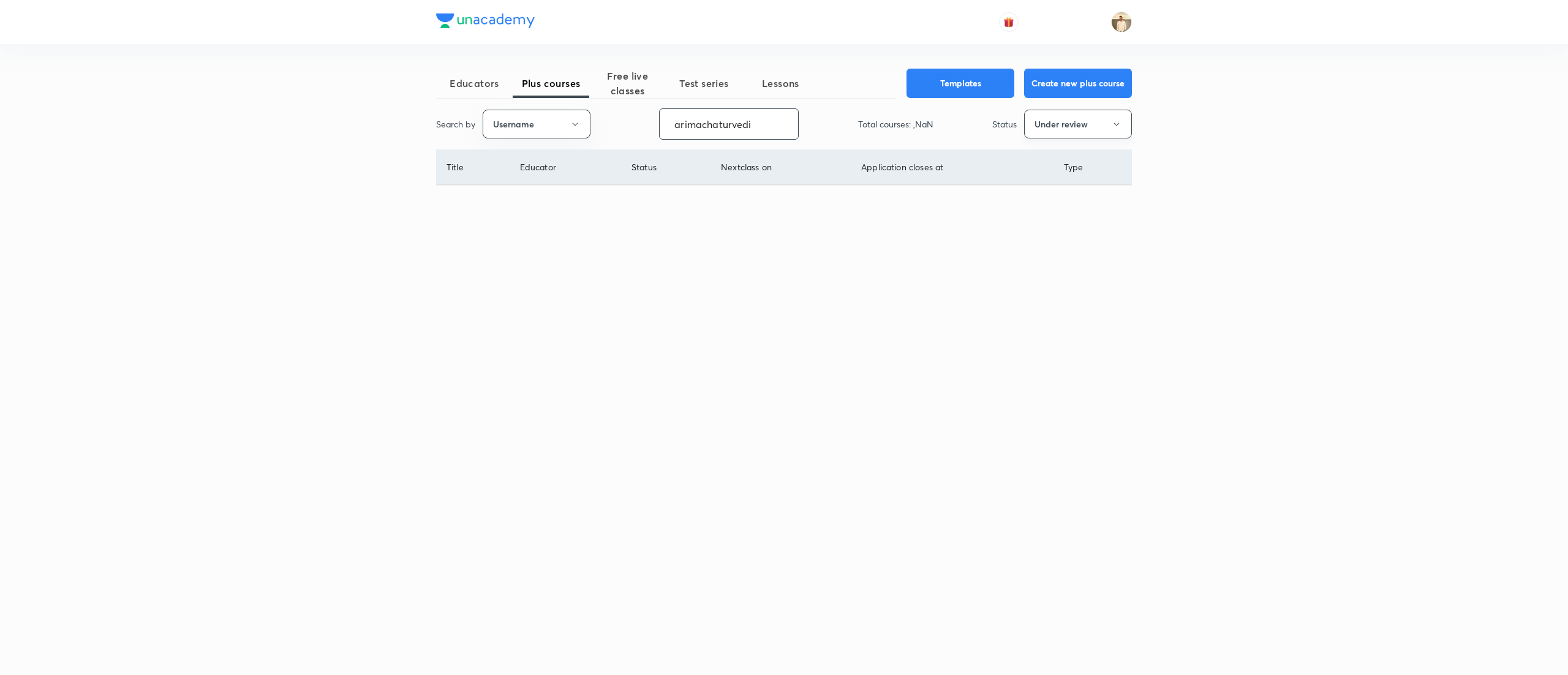
type input "arimachaturvedi"
click at [1074, 129] on button "Under review" at bounding box center [1077, 124] width 108 height 29
click at [1044, 227] on span "Live" at bounding box center [1078, 230] width 92 height 13
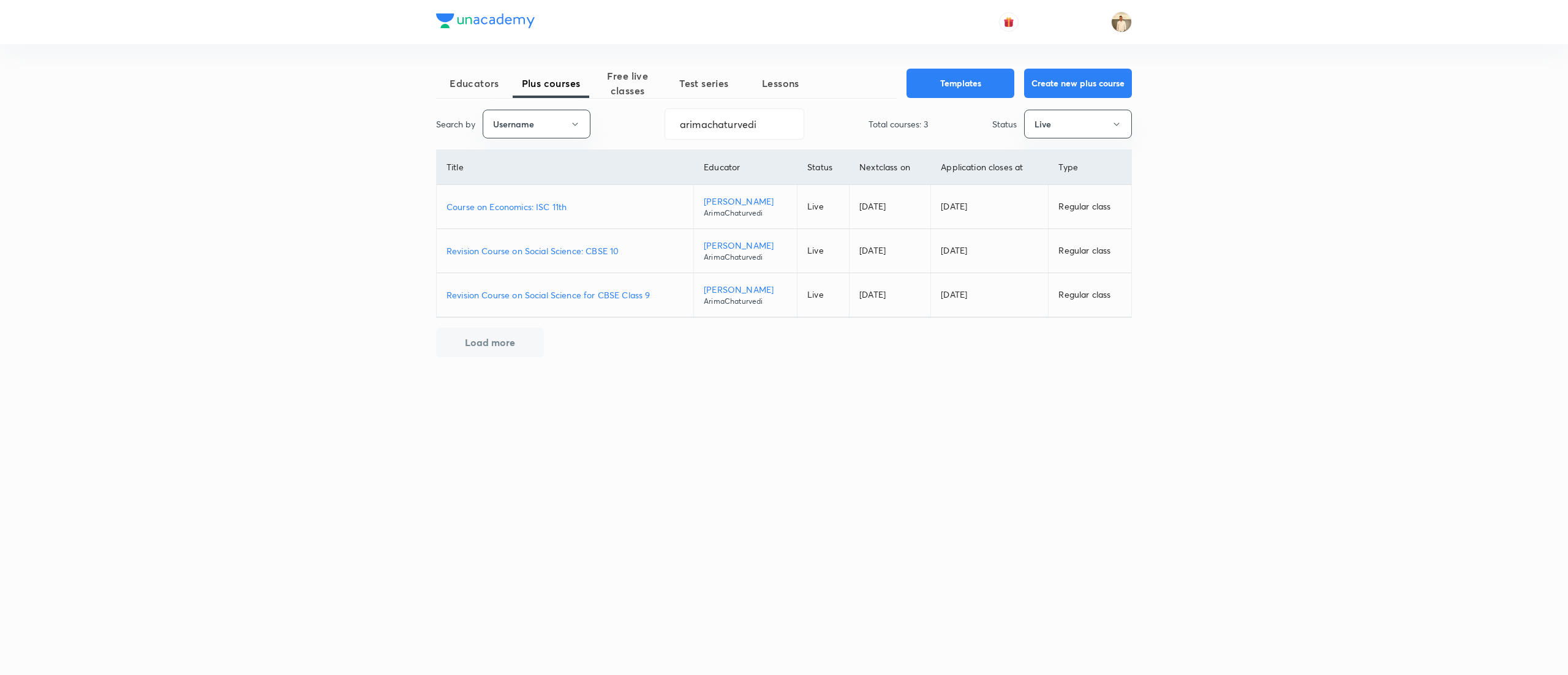
click at [592, 251] on p "Revision Course on Social Science: CBSE 10" at bounding box center [565, 250] width 237 height 13
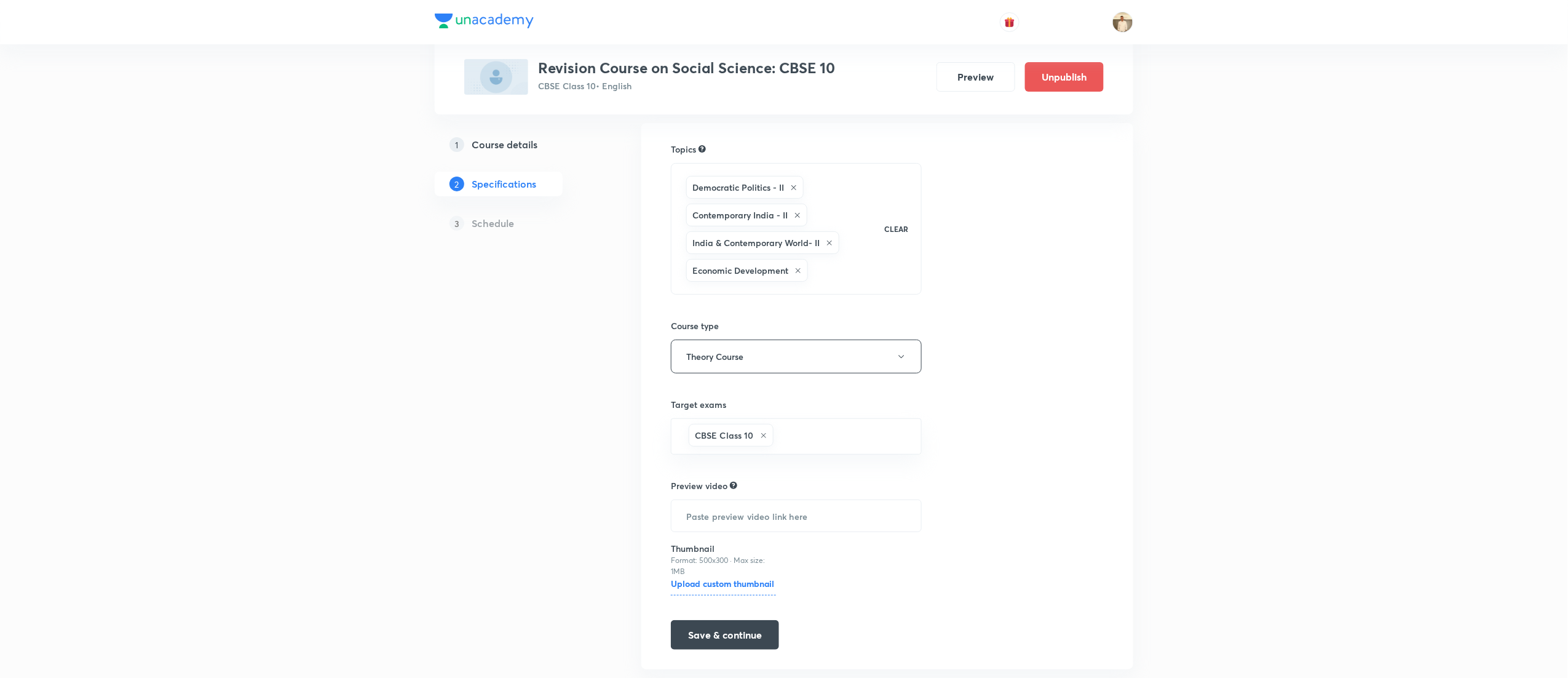
scroll to position [118, 0]
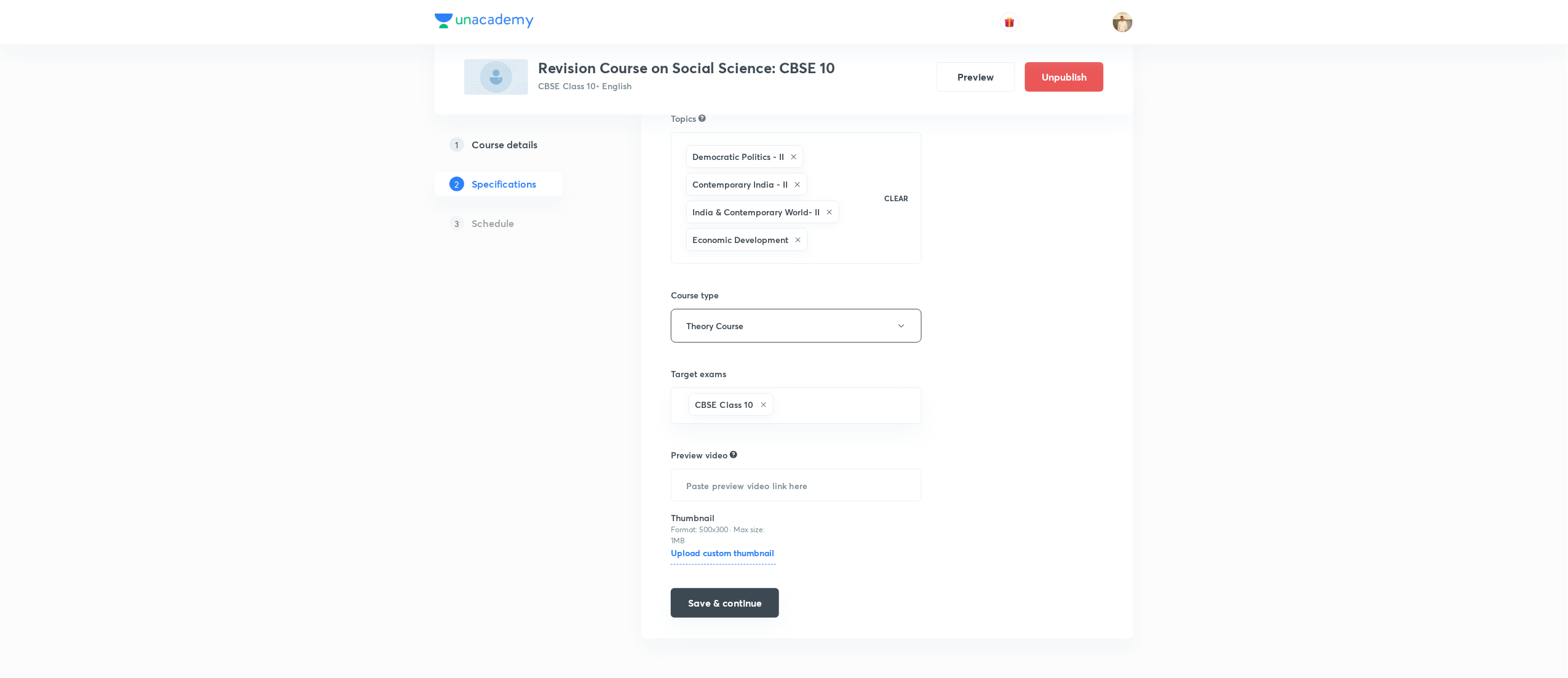
click at [754, 599] on button "Save & continue" at bounding box center [724, 603] width 108 height 30
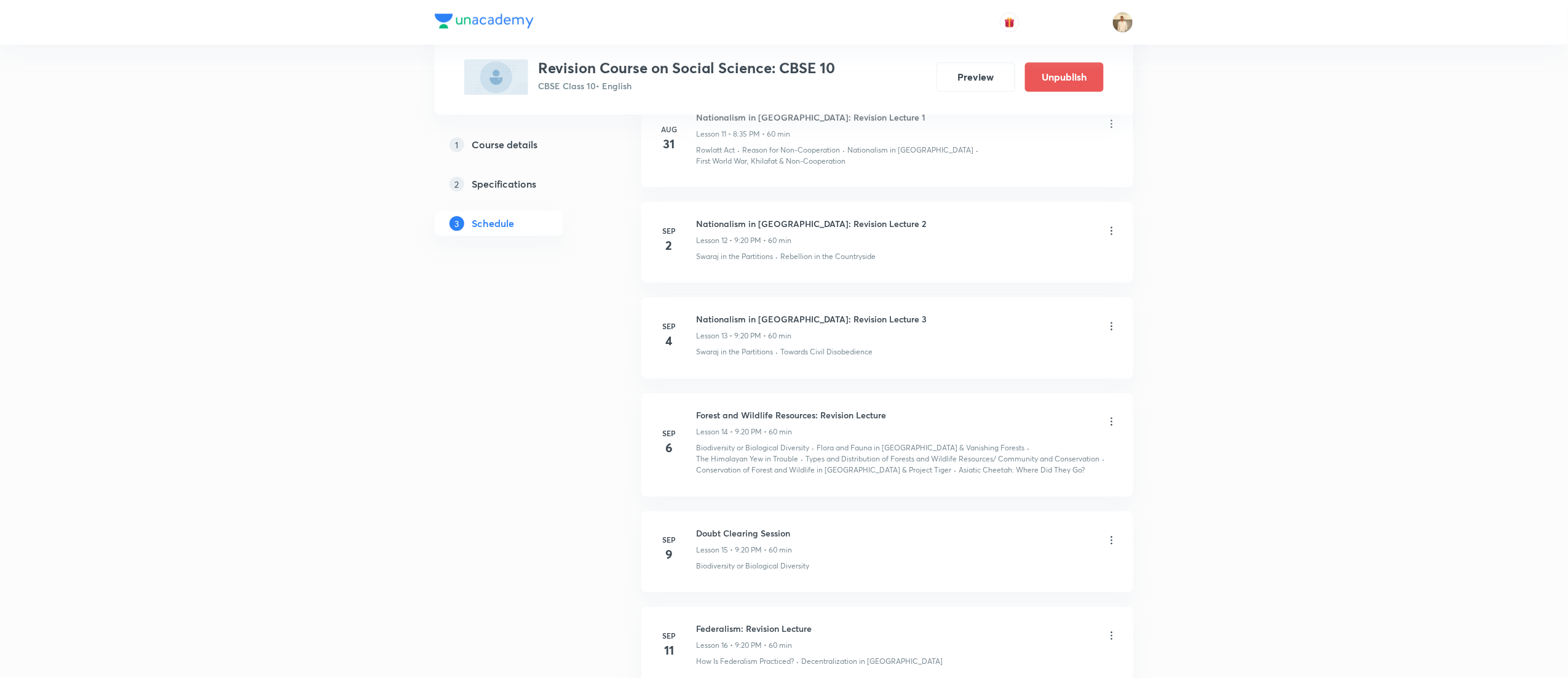
scroll to position [1725, 0]
click at [1110, 325] on icon at bounding box center [1111, 331] width 12 height 12
click at [1042, 342] on li "Edit" at bounding box center [1043, 347] width 135 height 23
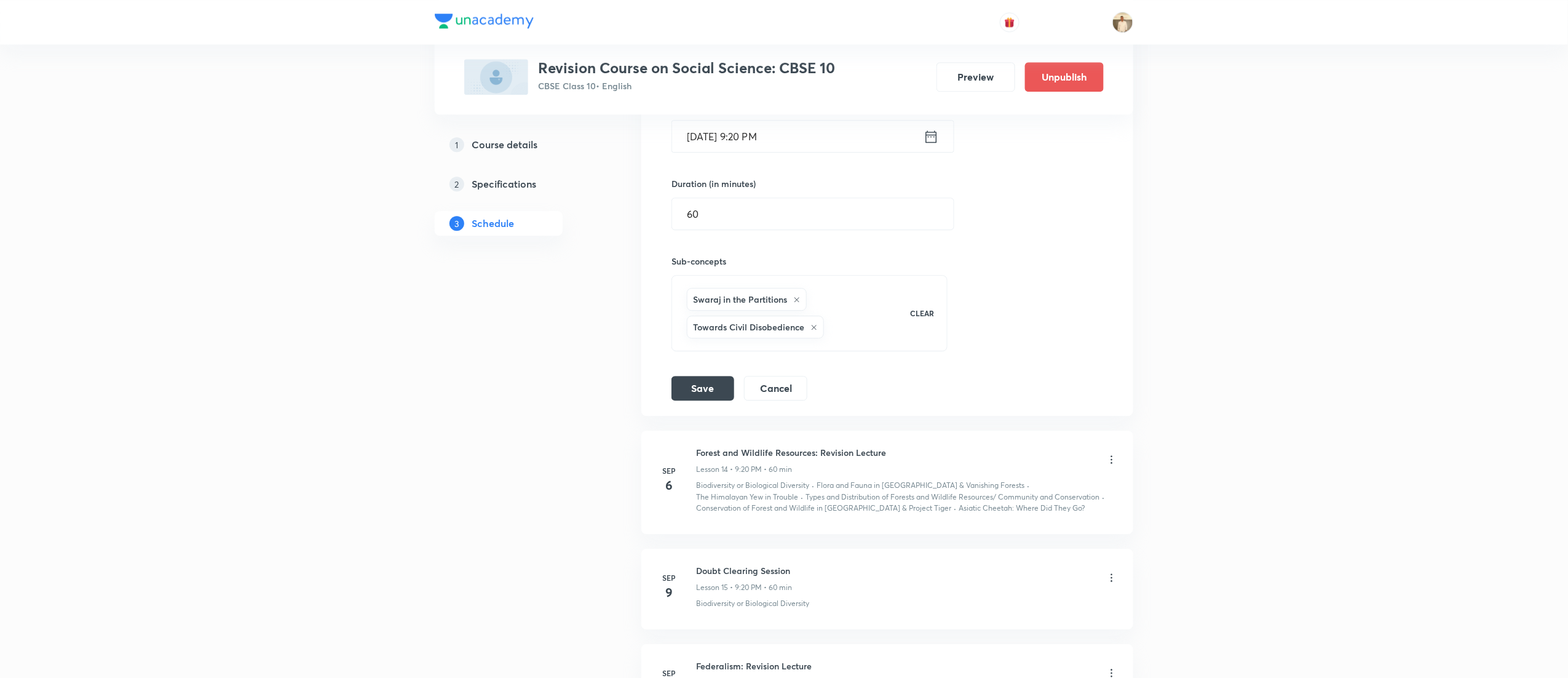
scroll to position [1480, 0]
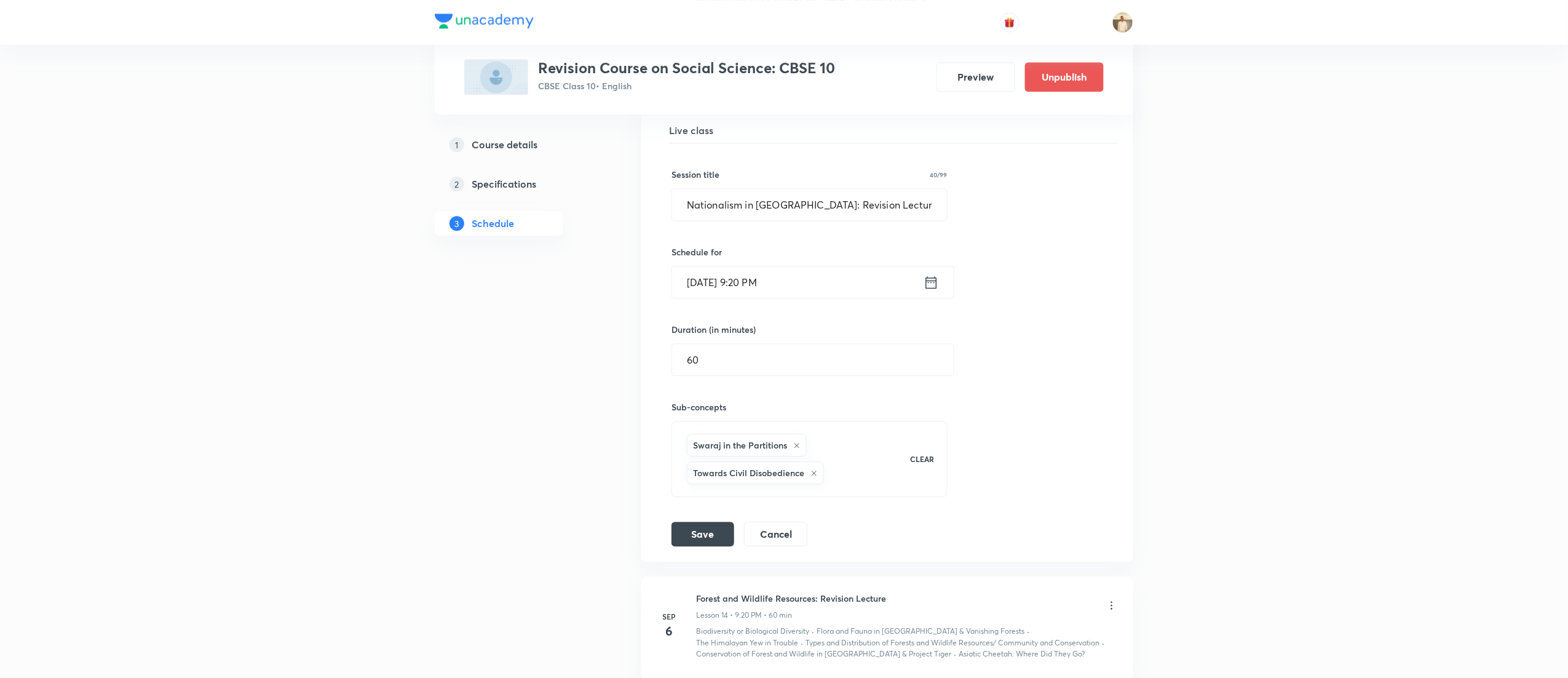
click at [685, 266] on input "[DATE] 9:20 PM" at bounding box center [797, 282] width 251 height 32
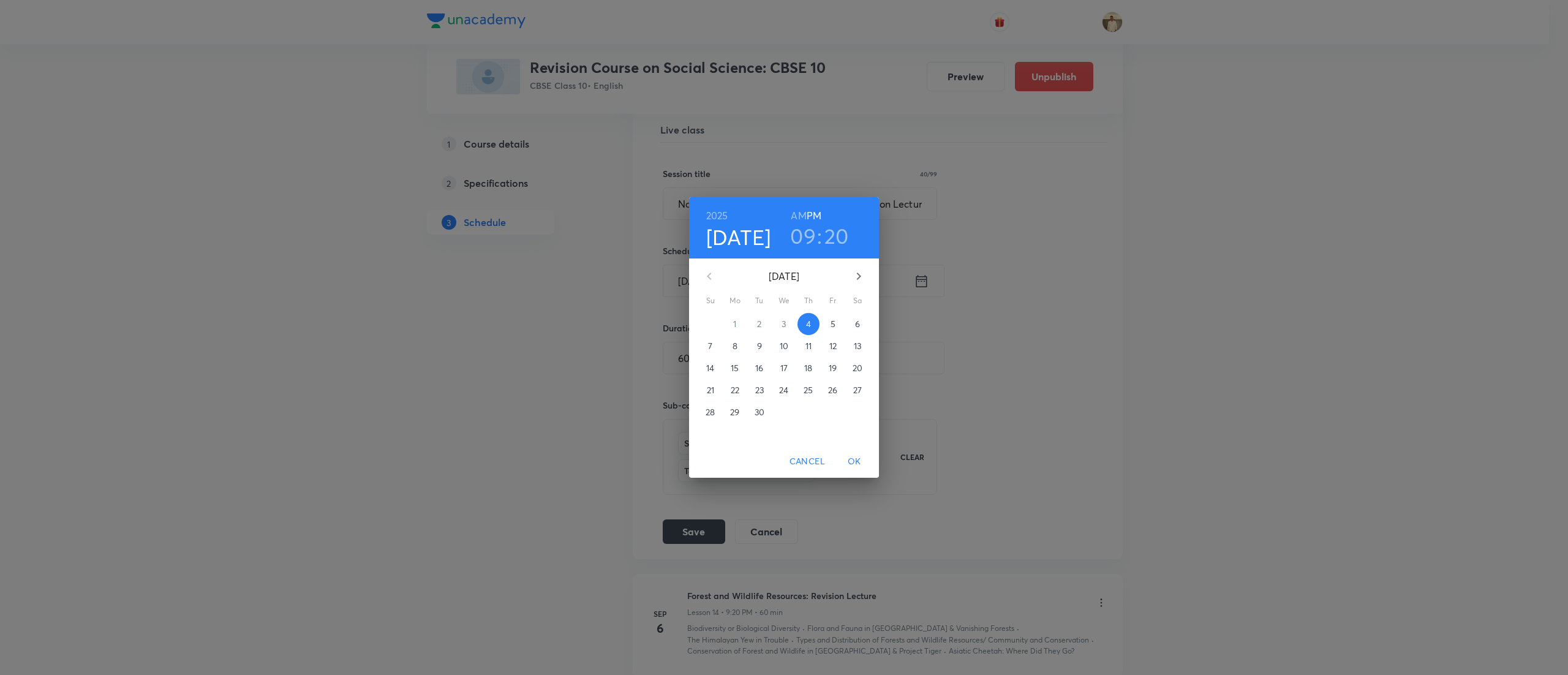
click at [709, 349] on p "7" at bounding box center [710, 346] width 4 height 12
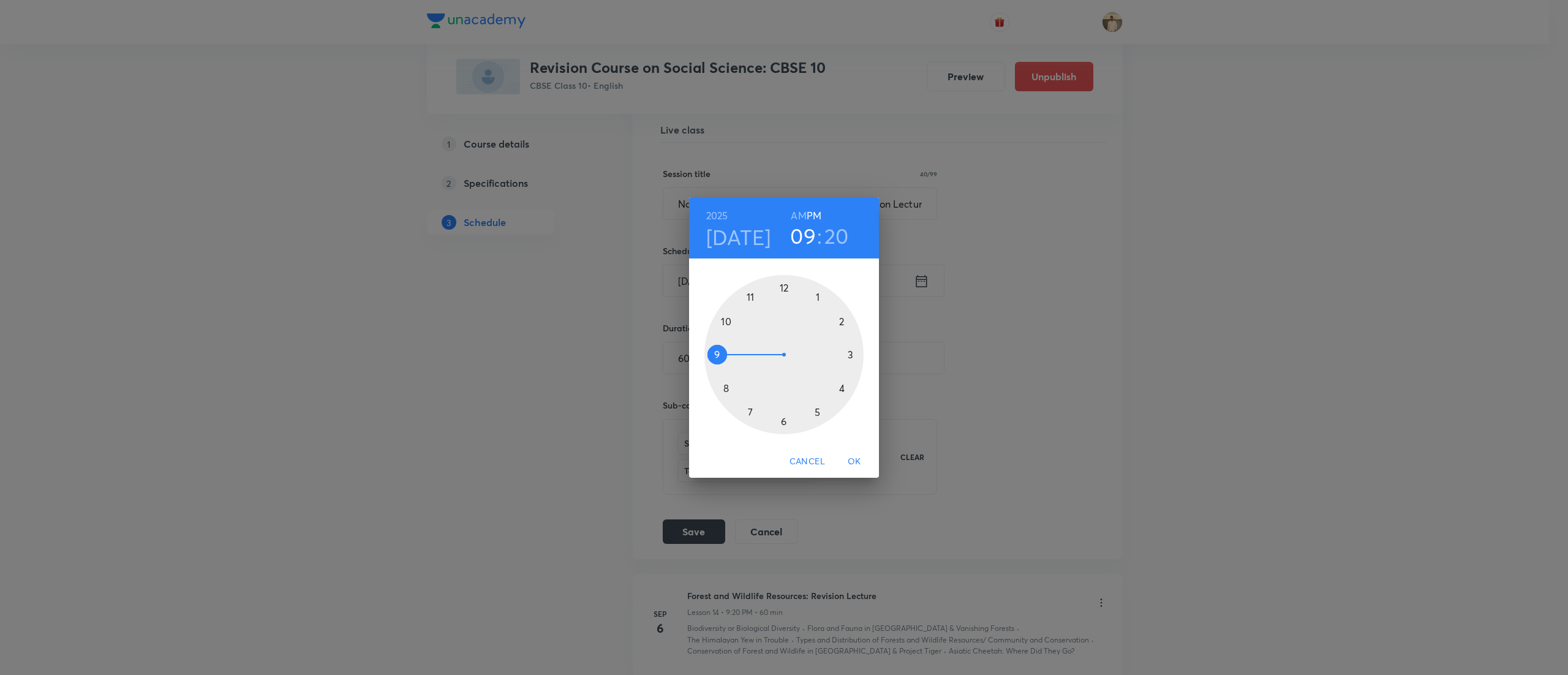
click at [816, 406] on div at bounding box center [784, 355] width 159 height 159
click at [784, 426] on div at bounding box center [784, 355] width 159 height 159
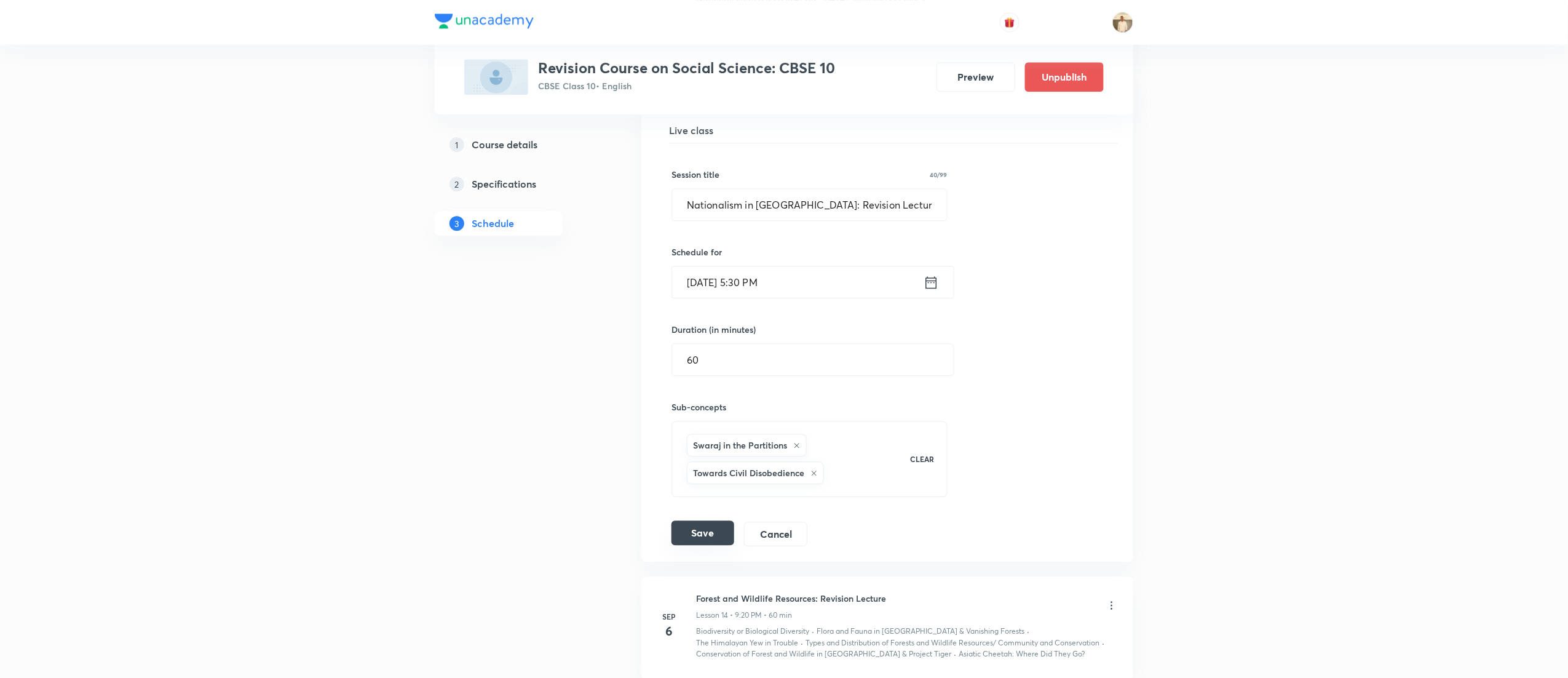
click at [696, 520] on button "Save" at bounding box center [702, 532] width 63 height 25
